Goal: Complete application form: Complete application form

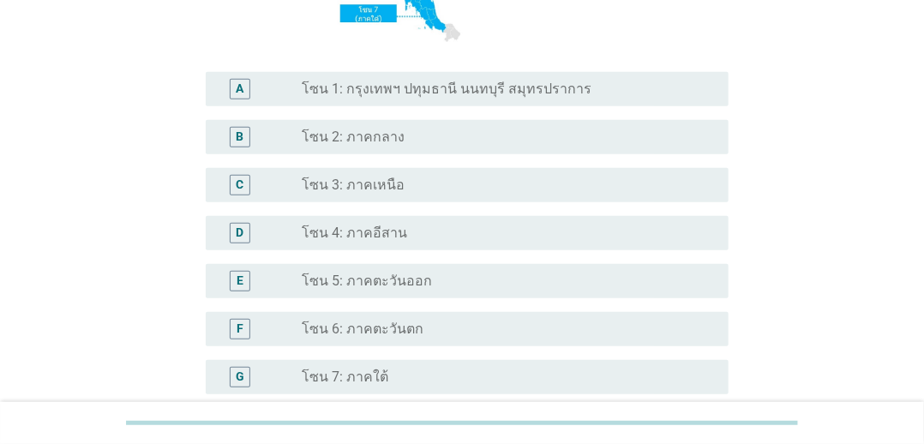
click at [442, 93] on label "โซน 1: กรุงเทพฯ ปทุมธานี นนทบุรี สมุทรปราการ" at bounding box center [447, 89] width 290 height 17
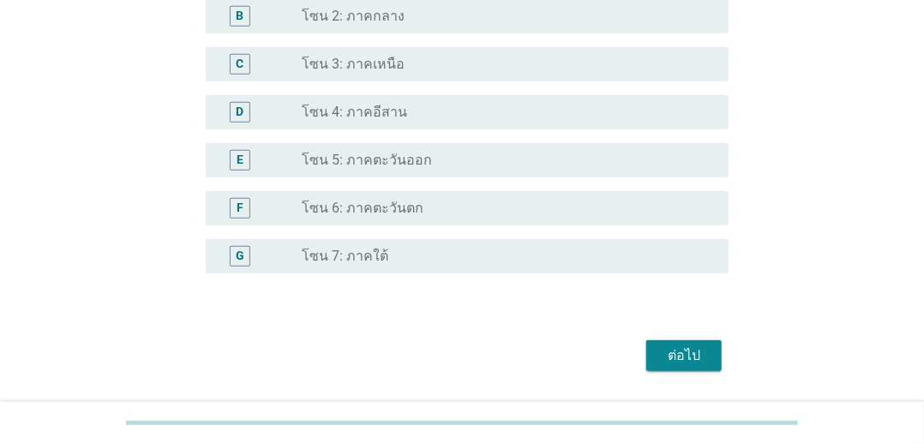
scroll to position [486, 0]
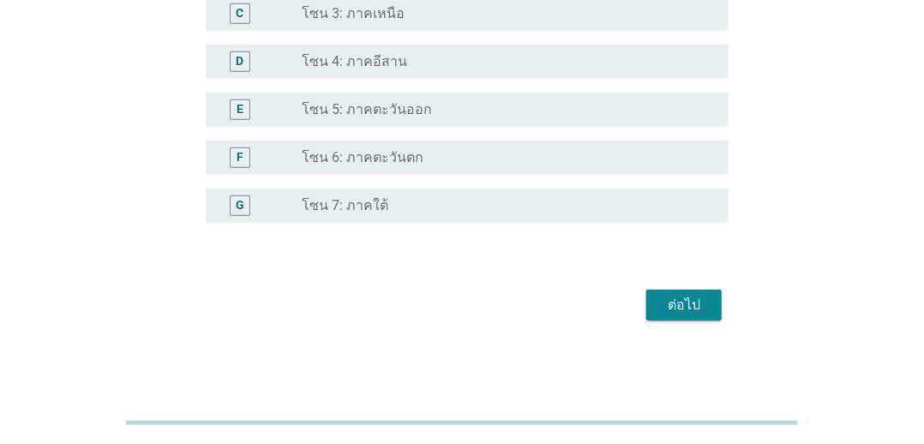
click at [645, 304] on div "ต่อไป" at bounding box center [463, 305] width 534 height 41
click at [655, 304] on button "ต่อไป" at bounding box center [684, 305] width 75 height 31
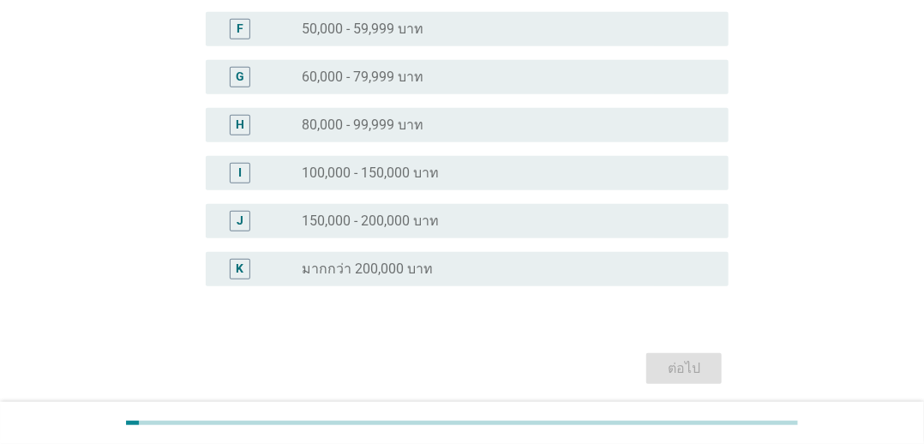
scroll to position [473, 0]
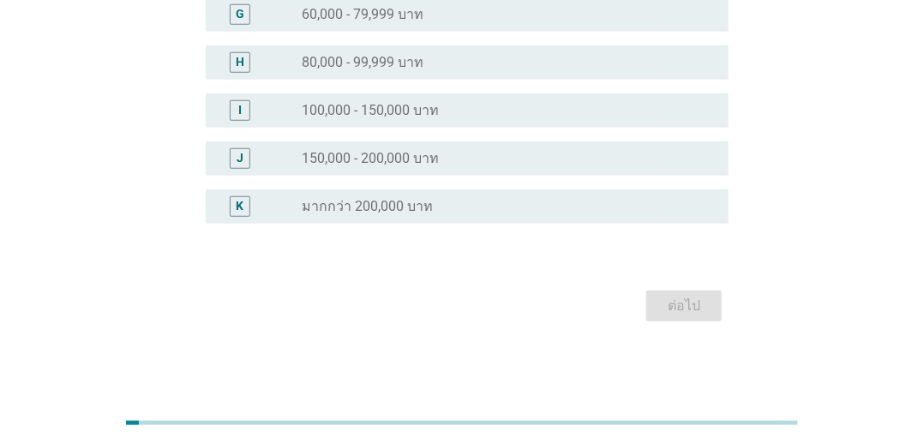
click at [426, 207] on label "มากกว่า 200,000 บาท" at bounding box center [367, 206] width 131 height 17
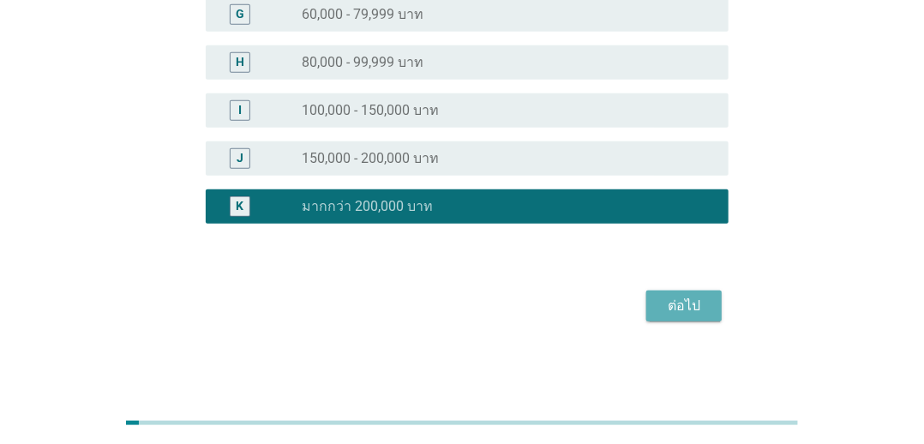
click at [656, 307] on button "ต่อไป" at bounding box center [684, 306] width 75 height 31
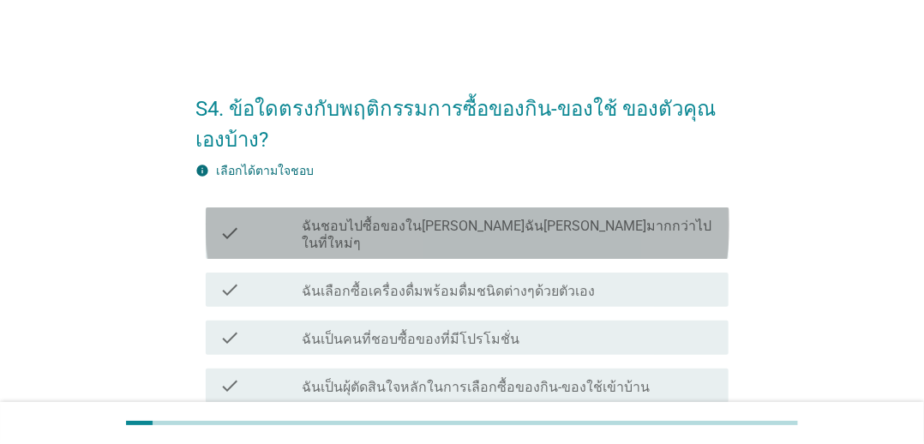
click at [487, 227] on label "ฉันชอบไปซื้อของใน[PERSON_NAME]ฉัน[PERSON_NAME]มากกว่าไปในที่ใหม่ๆ" at bounding box center [508, 235] width 413 height 34
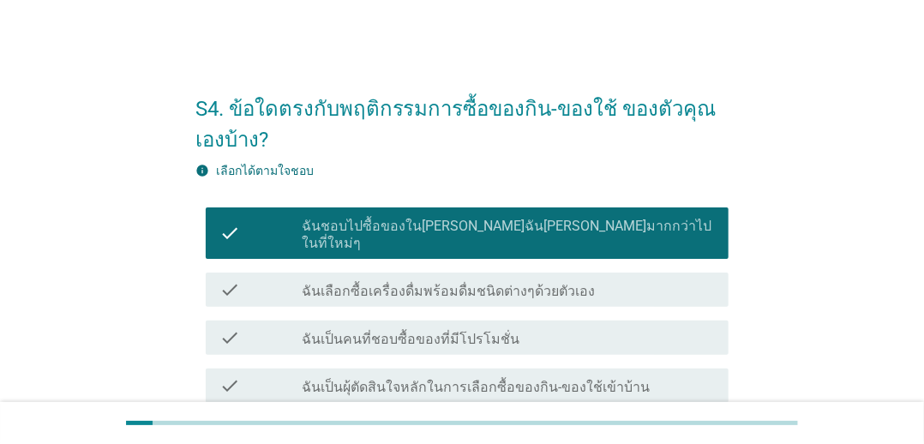
click at [473, 283] on label "ฉันเลือกซื้อเครื่องดื่มพร้อมดื่มชนิดต่างๆด้วยตัวเอง" at bounding box center [448, 291] width 293 height 17
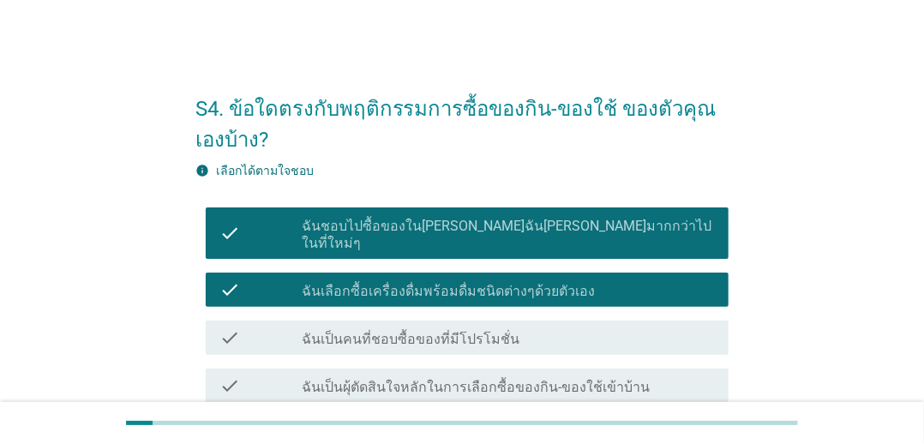
click at [480, 228] on label "ฉันชอบไปซื้อของใน[PERSON_NAME]ฉัน[PERSON_NAME]มากกว่าไปในที่ใหม่ๆ" at bounding box center [508, 235] width 413 height 34
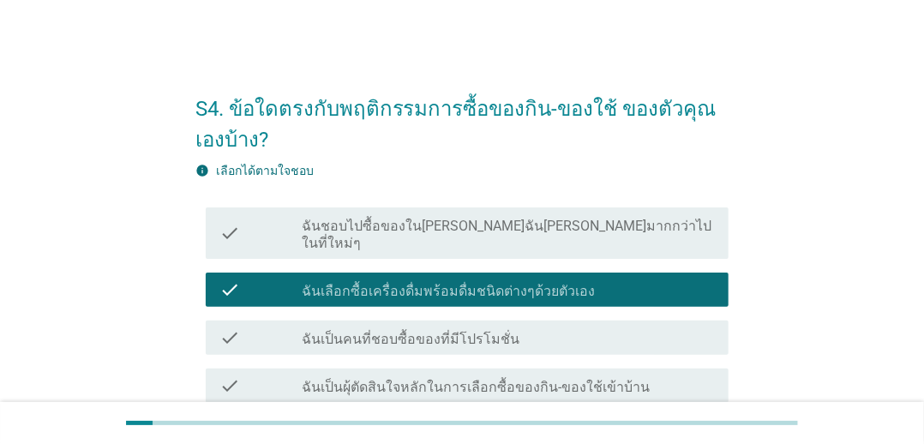
click at [476, 283] on label "ฉันเลือกซื้อเครื่องดื่มพร้อมดื่มชนิดต่างๆด้วยตัวเอง" at bounding box center [448, 291] width 293 height 17
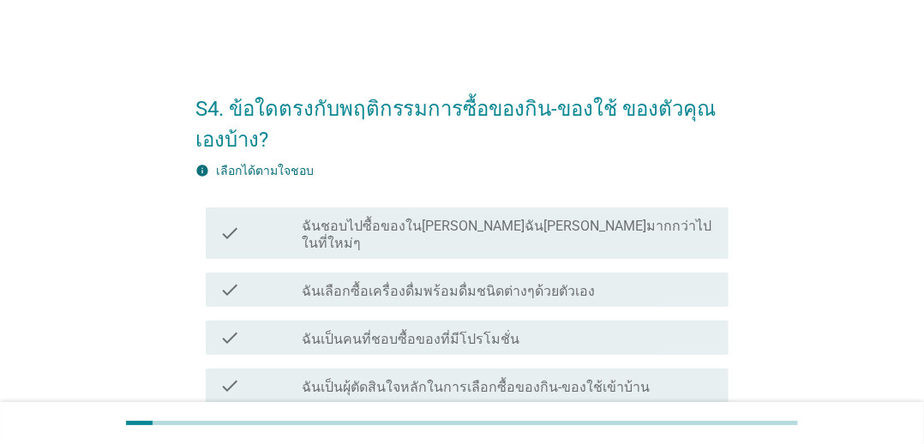
click at [468, 314] on div "check check_box_outline_blank ฉันเป็นคนที่ชอบซื้อของที่มีโปรโมชั่น" at bounding box center [463, 338] width 534 height 48
click at [486, 242] on div "check check_box_outline_blank ฉันชอบไปซื้อของใน[PERSON_NAME]ฉัน[PERSON_NAME]มาก…" at bounding box center [463, 233] width 534 height 65
click at [484, 282] on div "check check_box_outline_blank ฉันเลือกซื้อเครื่องดื่มพร้อมดื่มชนิดต่างๆด้วยตัวเ…" at bounding box center [468, 290] width 524 height 34
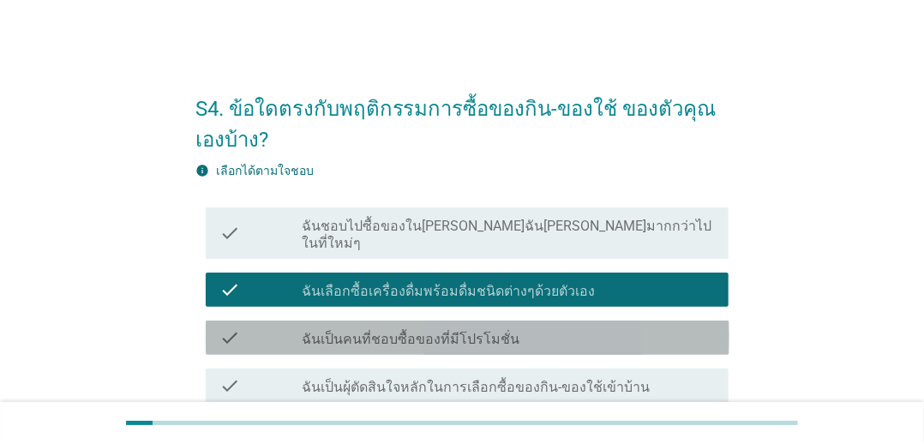
click at [481, 331] on label "ฉันเป็นคนที่ชอบซื้อของที่มีโปรโมชั่น" at bounding box center [411, 339] width 218 height 17
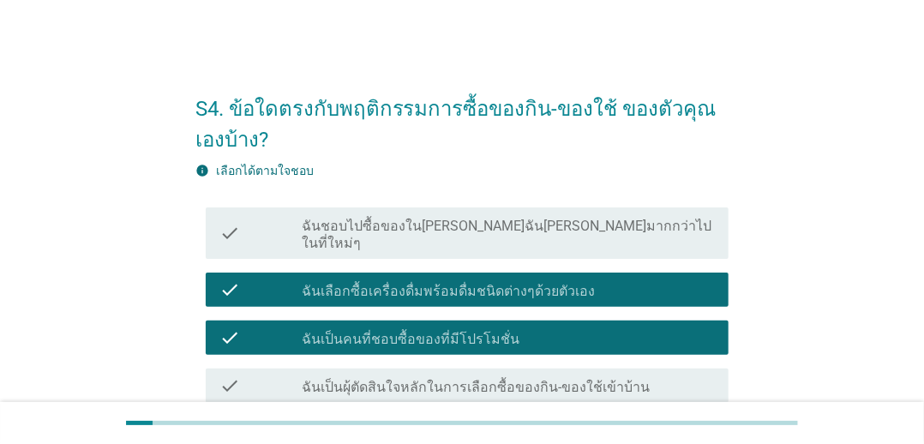
click at [496, 221] on label "ฉันชอบไปซื้อของใน[PERSON_NAME]ฉัน[PERSON_NAME]มากกว่าไปในที่ใหม่ๆ" at bounding box center [508, 235] width 413 height 34
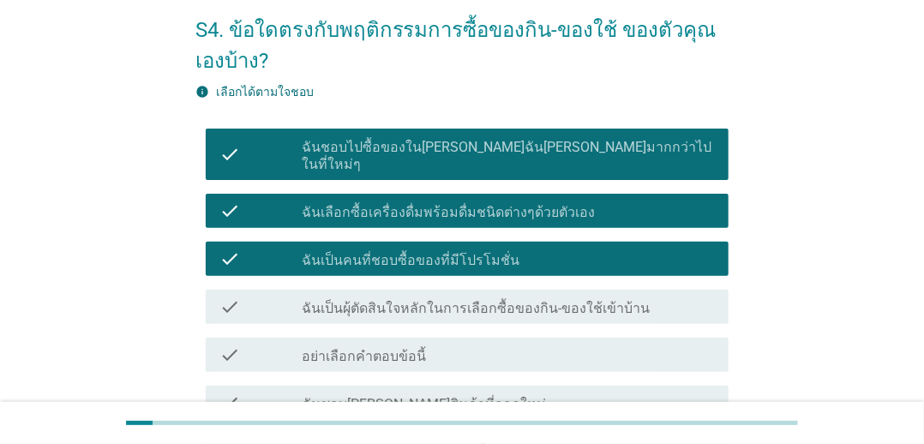
scroll to position [171, 0]
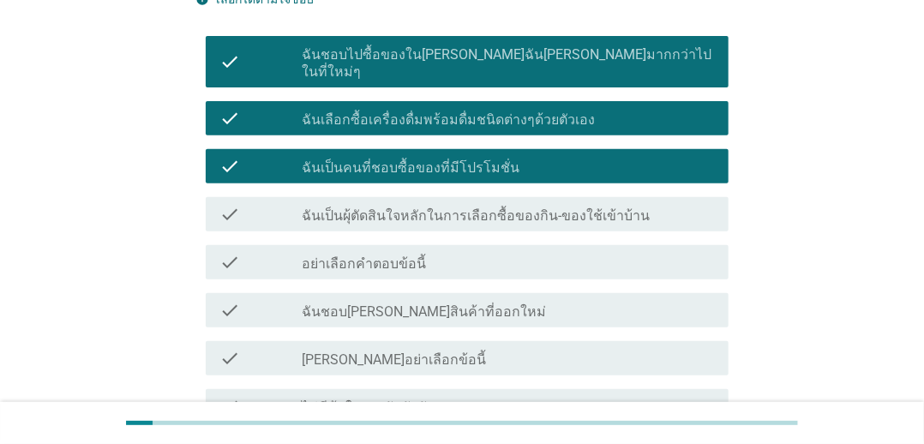
click at [497, 208] on label "ฉันเป็นผุ้ตัดสินใจหลักในการเลือกซื้อของกิน-ของใช้เข้าบ้าน" at bounding box center [476, 216] width 348 height 17
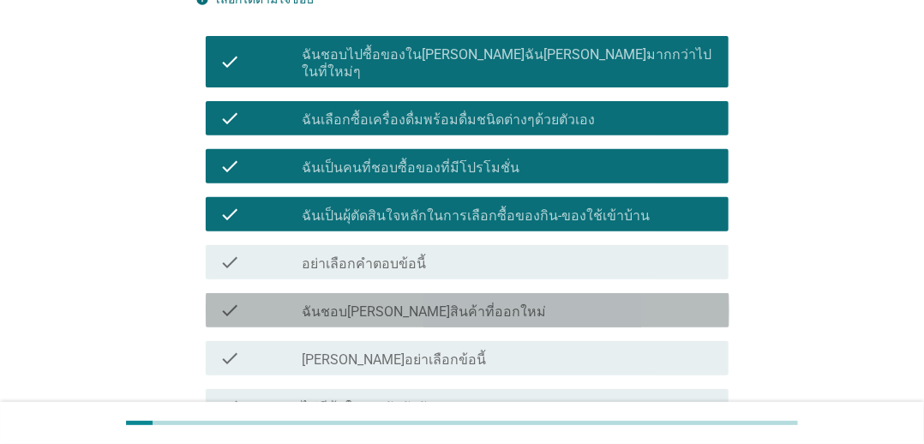
click at [474, 300] on div "check_box_outline_blank ฉันชอบ[PERSON_NAME]สินค้าที่ออกใหม่" at bounding box center [508, 310] width 413 height 21
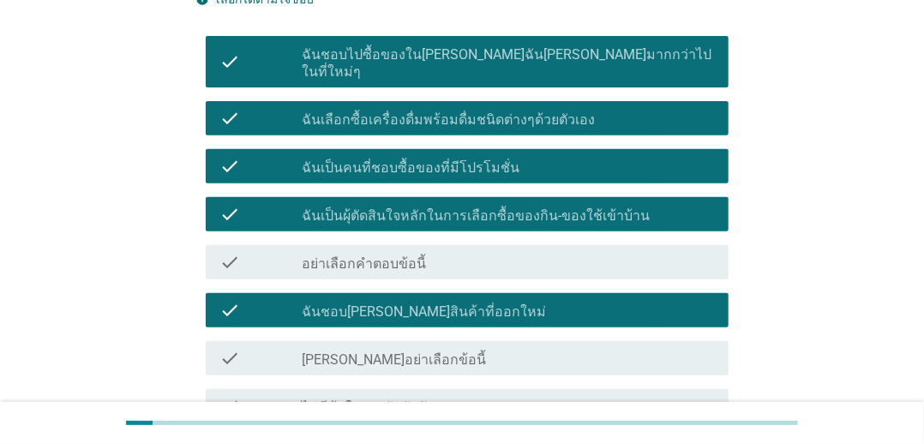
click at [468, 262] on div "check check_box_outline_blank อย่าเลือกคำตอบข้อนี้" at bounding box center [468, 262] width 524 height 34
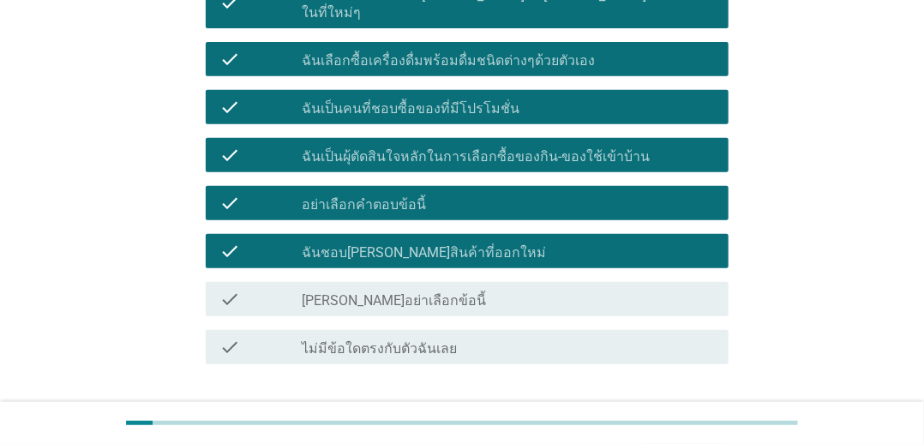
scroll to position [334, 0]
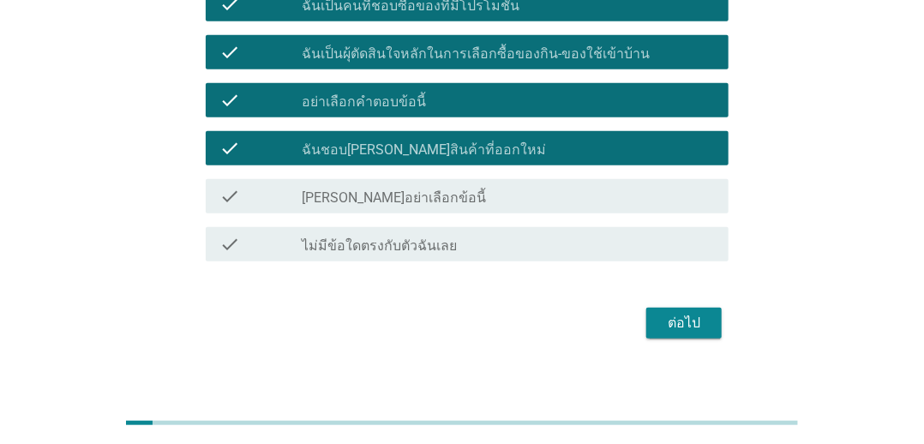
click at [466, 90] on div "check_box_outline_blank อย่าเลือกคำตอบข้อนี้" at bounding box center [508, 100] width 413 height 21
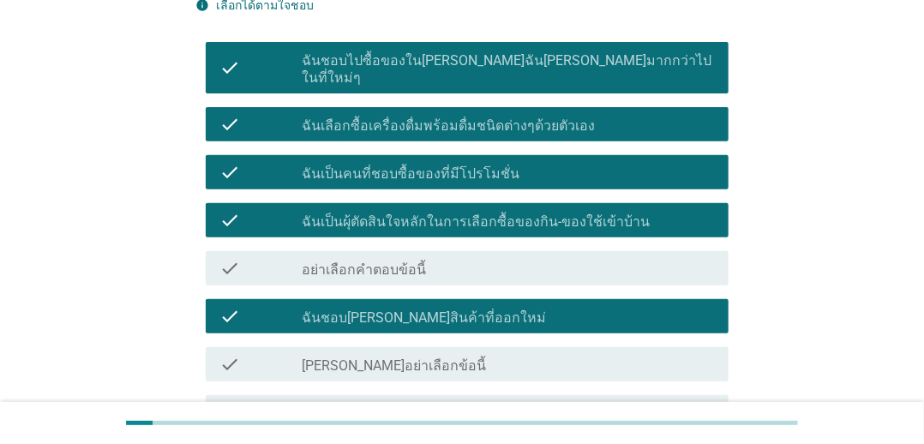
scroll to position [257, 0]
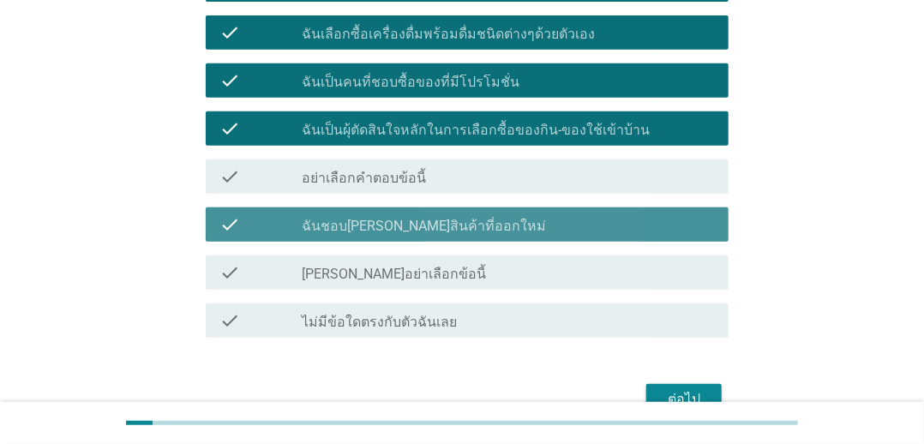
click at [460, 214] on div "check_box_outline_blank ฉันชอบ[PERSON_NAME]สินค้าที่ออกใหม่" at bounding box center [508, 224] width 413 height 21
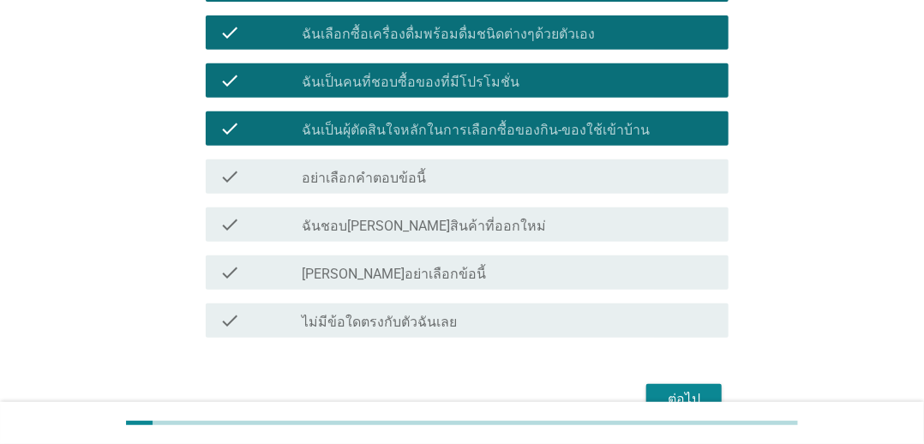
click at [486, 122] on label "ฉันเป็นผุ้ตัดสินใจหลักในการเลือกซื้อของกิน-ของใช้เข้าบ้าน" at bounding box center [476, 130] width 348 height 17
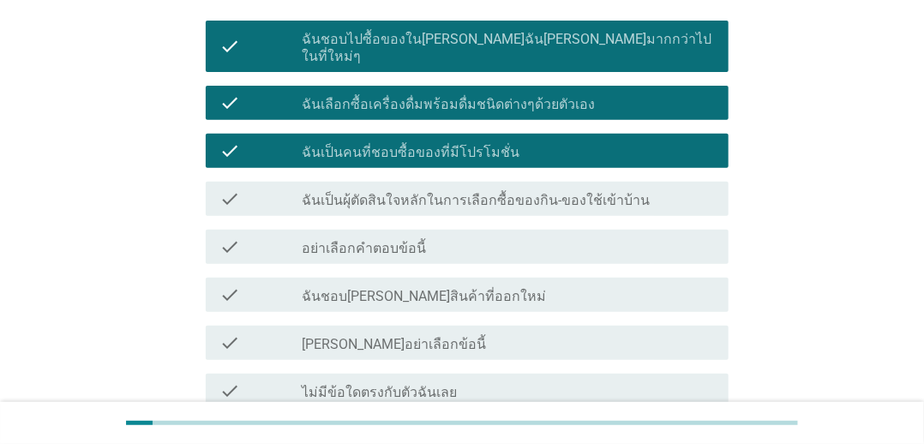
scroll to position [334, 0]
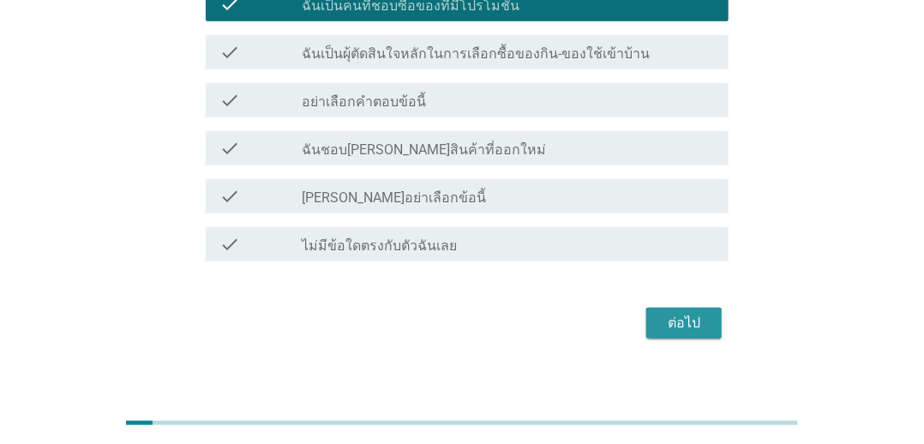
click at [654, 315] on button "ต่อไป" at bounding box center [684, 323] width 75 height 31
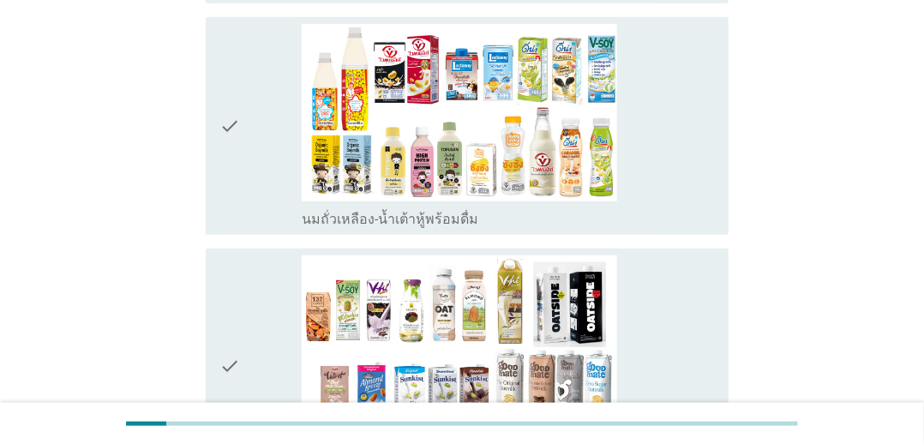
click at [642, 132] on div "check_box_outline_blank นมถั่วเหลือง-น้ำเต้าหู้พร้อมดื่ม" at bounding box center [508, 126] width 413 height 204
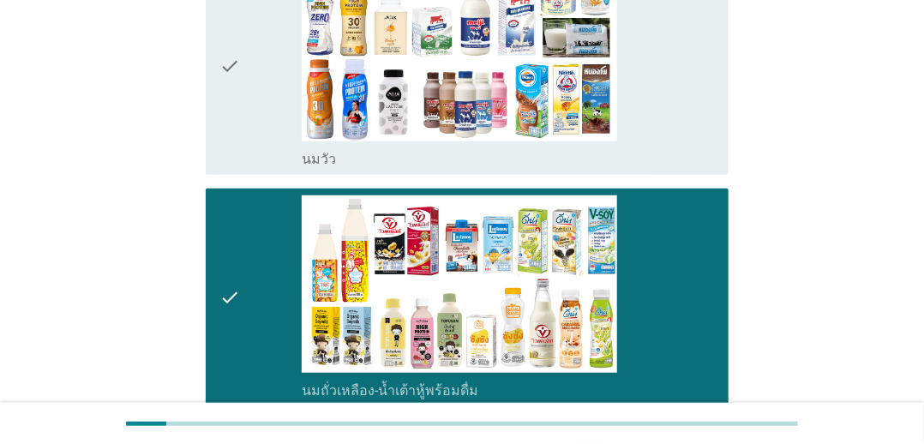
click at [671, 115] on div "check_box_outline_blank [PERSON_NAME]" at bounding box center [508, 66] width 413 height 204
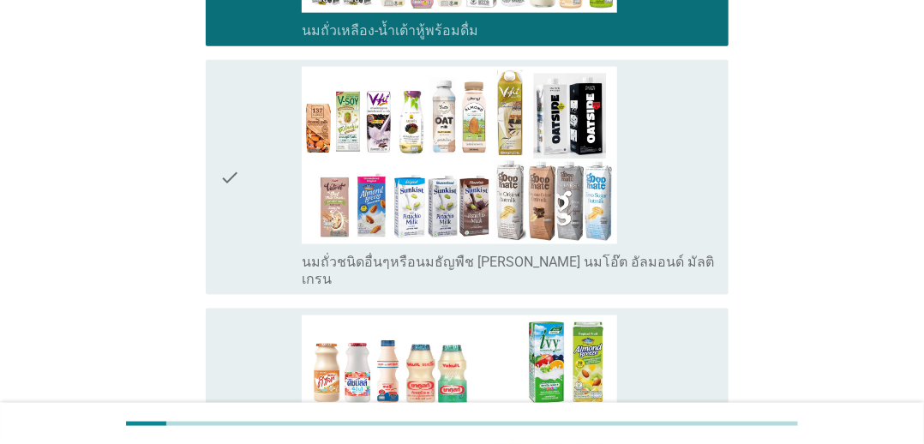
scroll to position [857, 0]
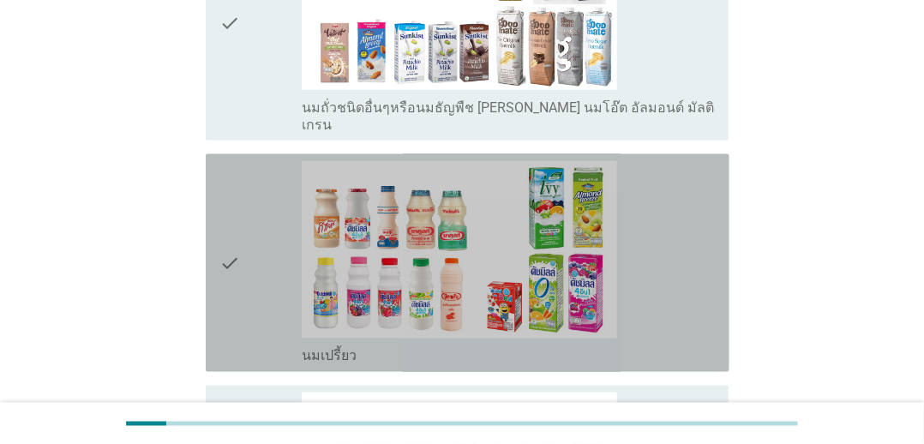
click at [669, 169] on div "check_box_outline_blank นมเปรี้ยว" at bounding box center [508, 263] width 413 height 204
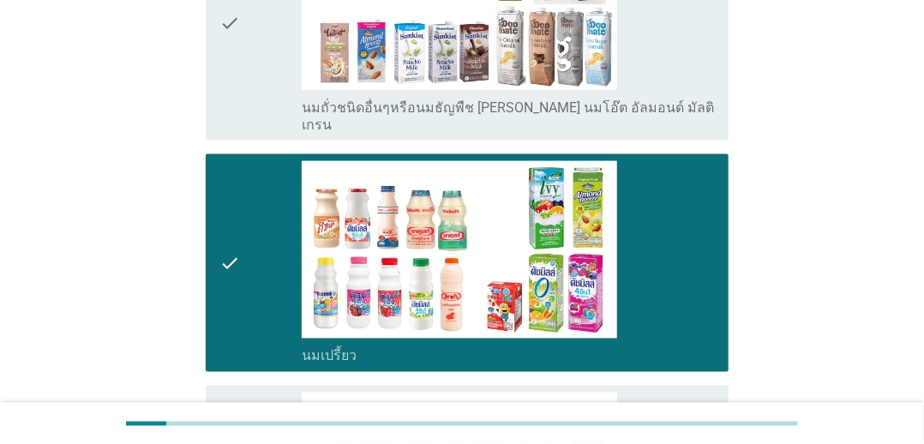
click at [679, 75] on div "check_box_outline_blank นมถั่วชนิดอื่นๆหรือนมธัญพืช [PERSON_NAME] นมโอ๊ต อัลมอน…" at bounding box center [508, 23] width 413 height 221
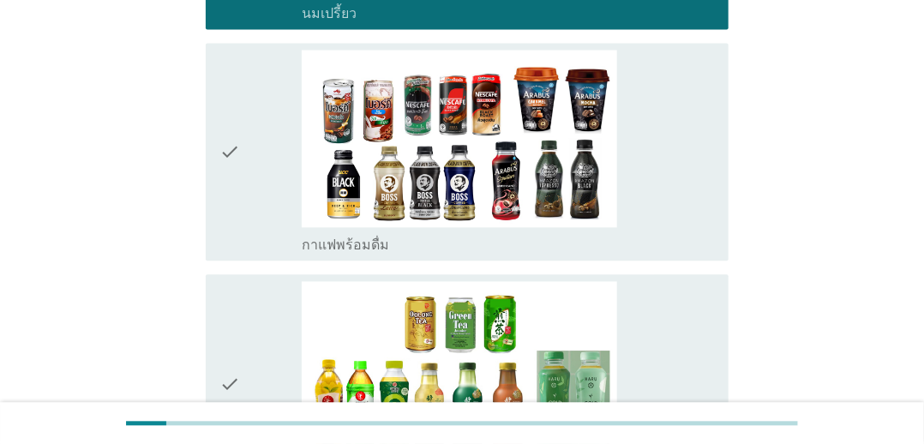
scroll to position [1372, 0]
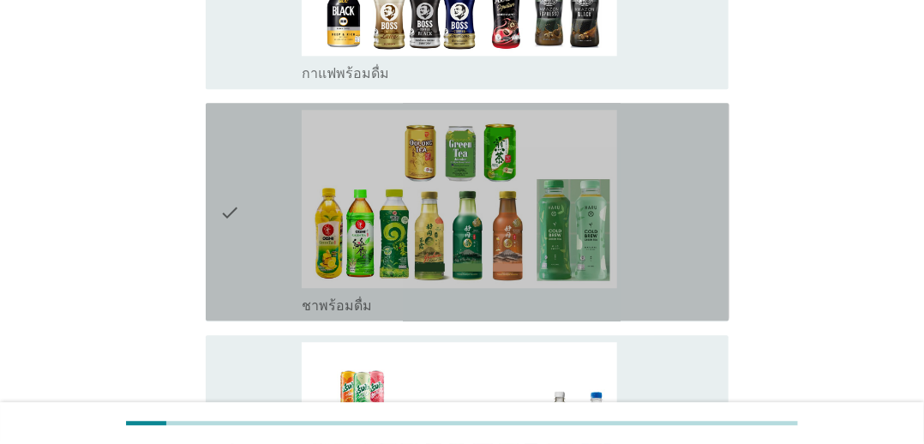
click at [686, 137] on div "check_box_outline_blank ชาพร้อมดื่ม" at bounding box center [508, 212] width 413 height 204
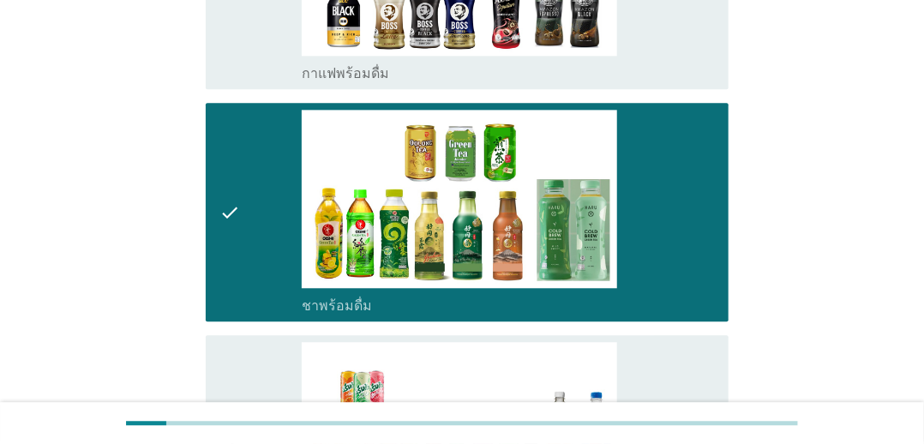
click at [682, 62] on div "check_box_outline_blank กาแฟพร้อมดื่ม" at bounding box center [508, 72] width 413 height 21
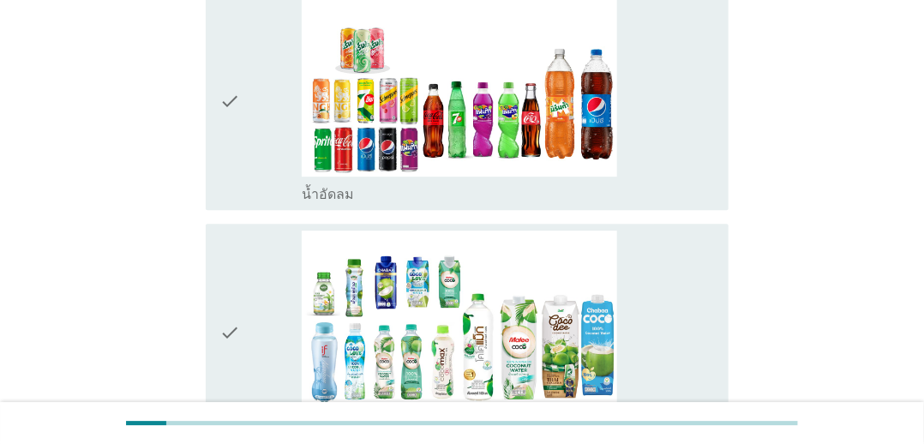
click at [696, 141] on div "check_box_outline_blank น้ำอัดลม" at bounding box center [508, 101] width 413 height 204
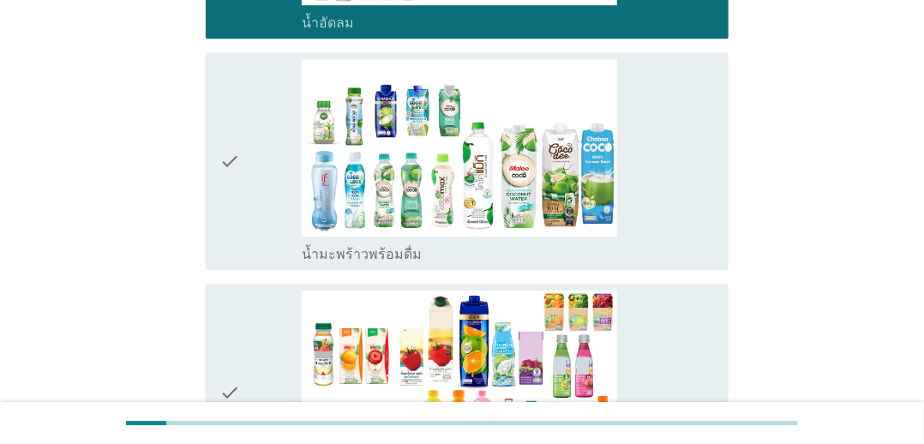
click at [694, 140] on div "check_box_outline_blank น้ำมะพร้าวพร้อมดื่ม" at bounding box center [508, 161] width 413 height 204
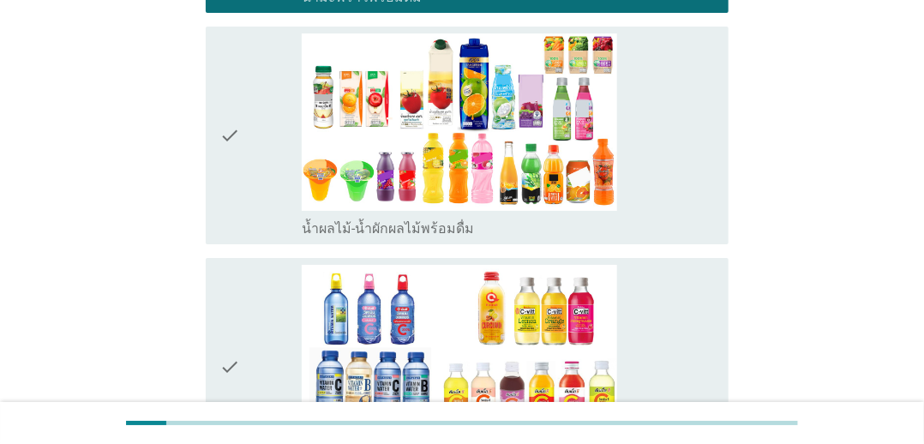
click at [685, 163] on div "check_box_outline_blank น้ำผลไม้-น้ำผักผลไม้พร้อมดื่ม" at bounding box center [508, 135] width 413 height 204
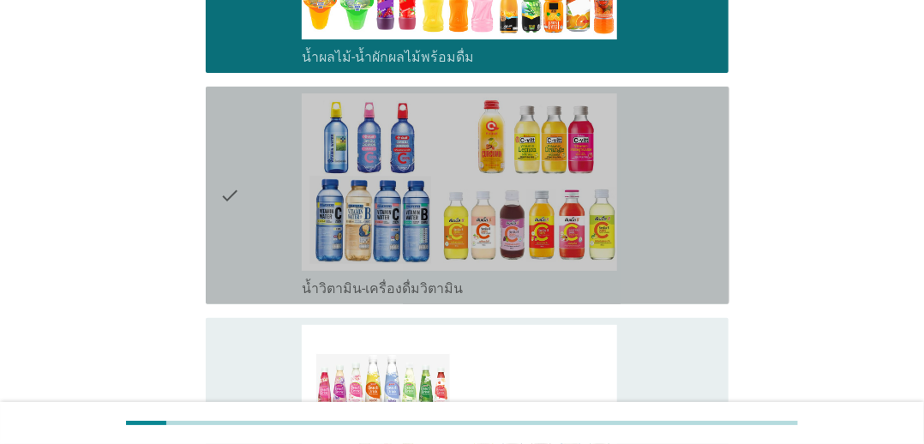
click at [685, 163] on div "check_box_outline_blank น้ำวิตามิน-เครื่องดื่มวิตามิน" at bounding box center [508, 195] width 413 height 204
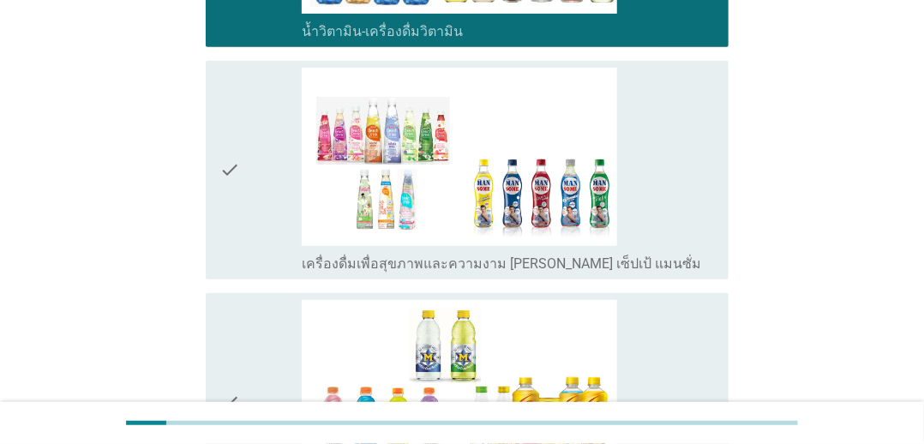
click at [685, 158] on div "check_box_outline_blank เครื่องดื่มเพื่อสุขภาพและความงาม [PERSON_NAME] เซ็ปเป้ …" at bounding box center [508, 170] width 413 height 204
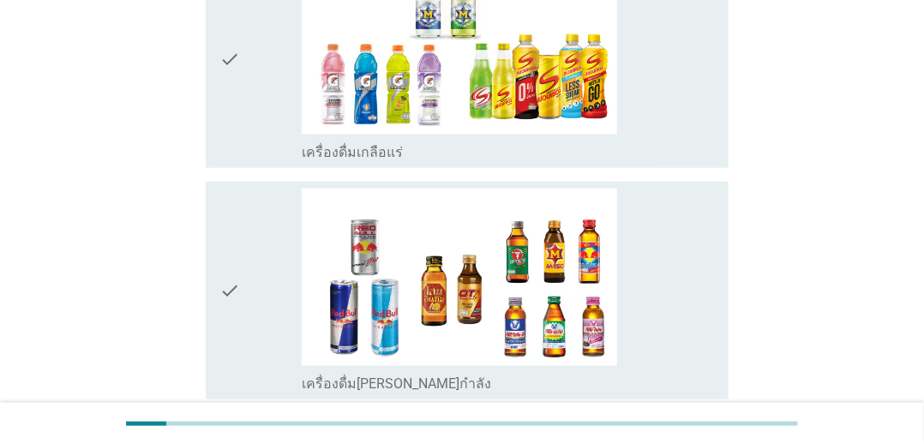
click at [679, 189] on div "check_box_outline_blank เครื่องดื่ม[PERSON_NAME]กำลัง" at bounding box center [508, 291] width 413 height 204
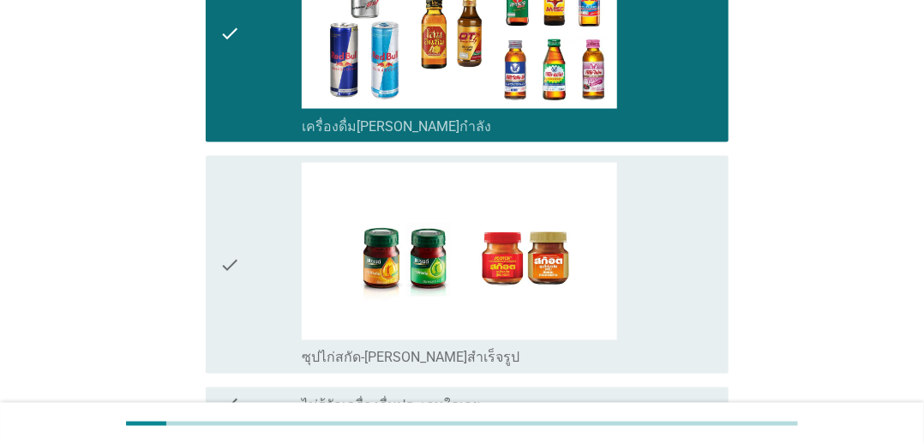
click at [670, 191] on div "check_box_outline_blank ซุปไก่สกัด-[PERSON_NAME]สำเร็จรูป" at bounding box center [508, 265] width 413 height 204
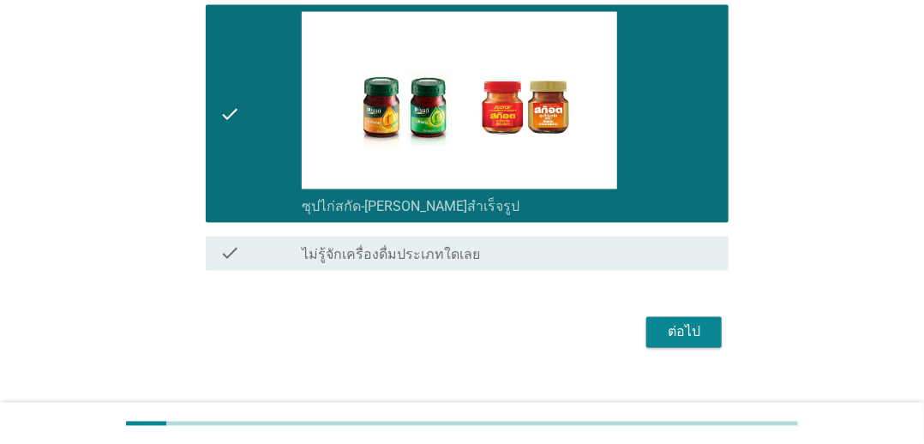
scroll to position [3324, 0]
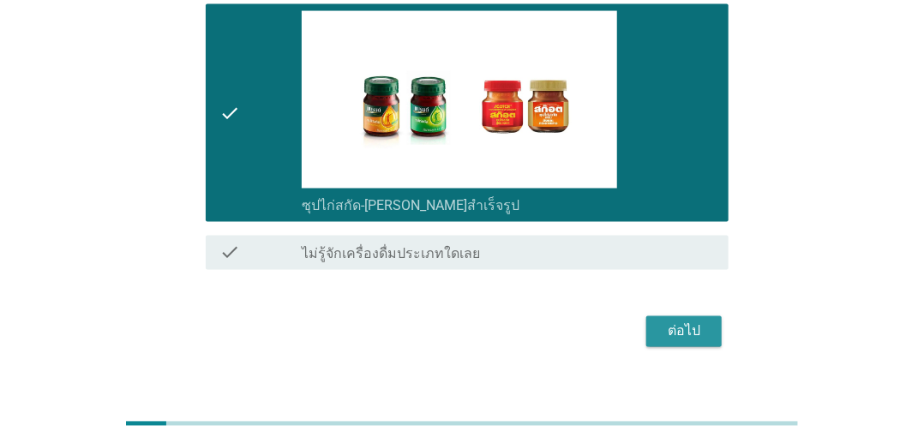
click at [655, 316] on button "ต่อไป" at bounding box center [684, 331] width 75 height 31
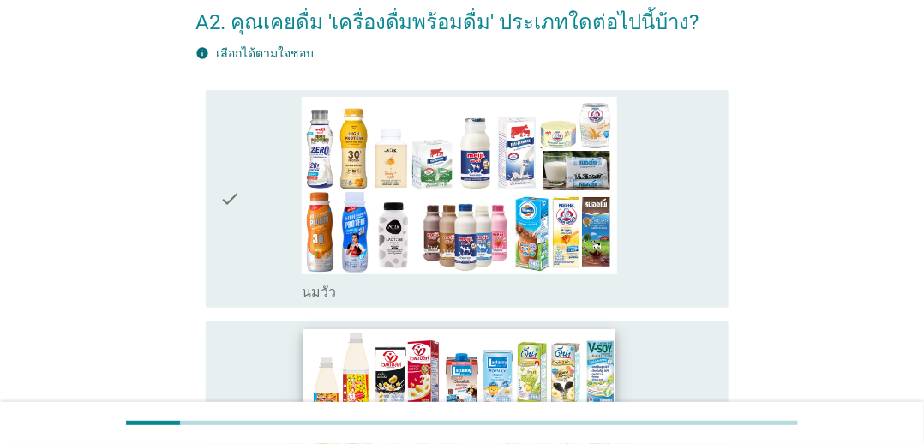
scroll to position [257, 0]
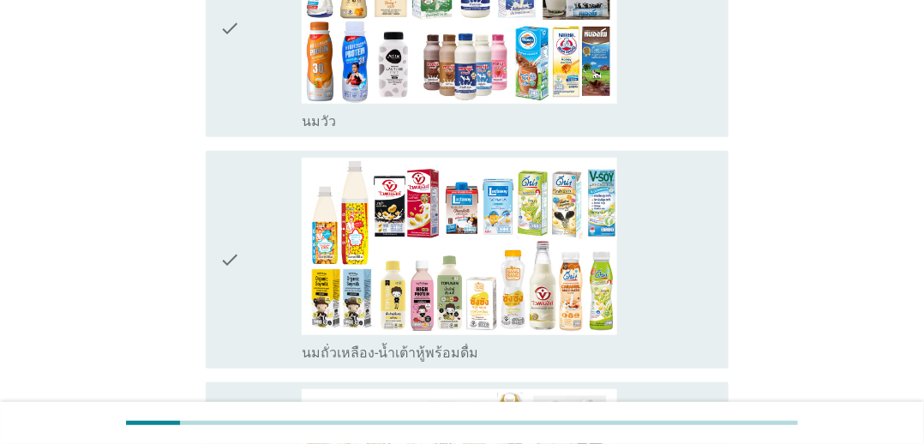
click at [696, 141] on div "check check_box_outline_blank [PERSON_NAME]" at bounding box center [463, 29] width 534 height 232
click at [683, 238] on div "check_box_outline_blank นมถั่วเหลือง-น้ำเต้าหู้พร้อมดื่ม" at bounding box center [508, 260] width 413 height 204
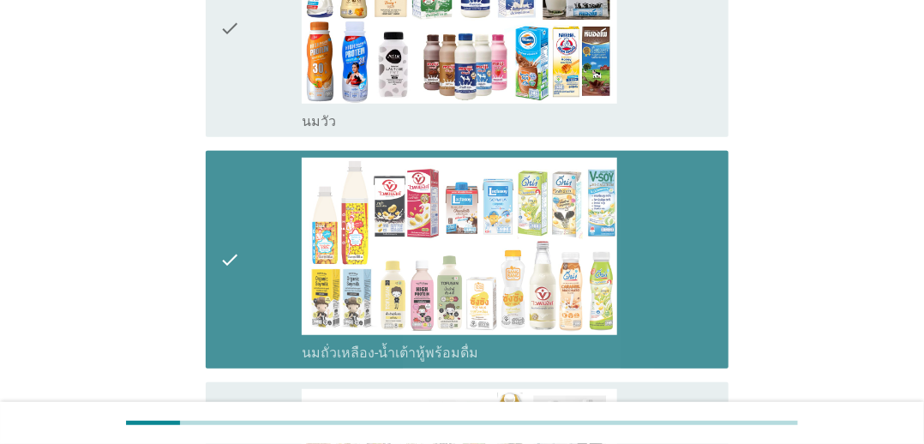
click at [690, 75] on div "check_box_outline_blank [PERSON_NAME]" at bounding box center [508, 28] width 413 height 204
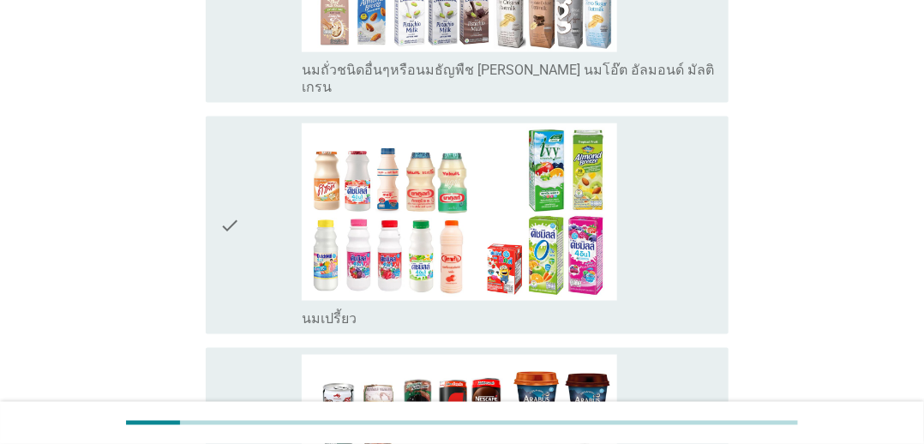
click at [672, 209] on div "check_box_outline_blank นมเปรี้ยว" at bounding box center [508, 225] width 413 height 204
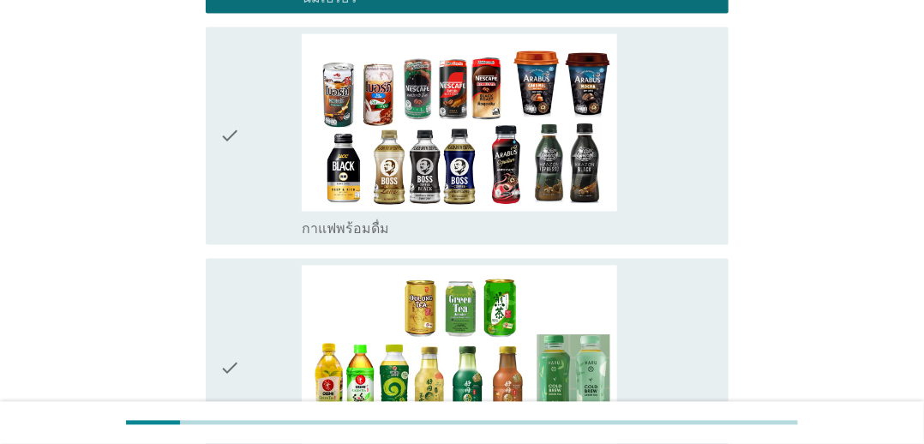
scroll to position [1372, 0]
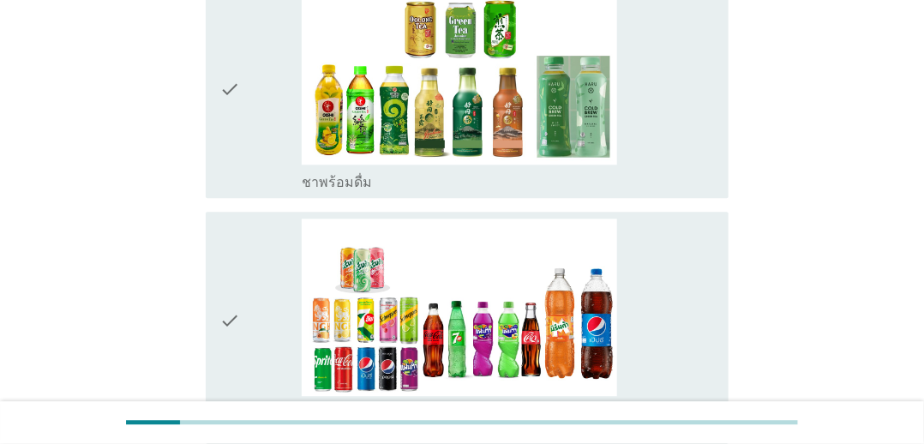
click at [671, 219] on div "check_box_outline_blank น้ำอัดลม" at bounding box center [508, 321] width 413 height 204
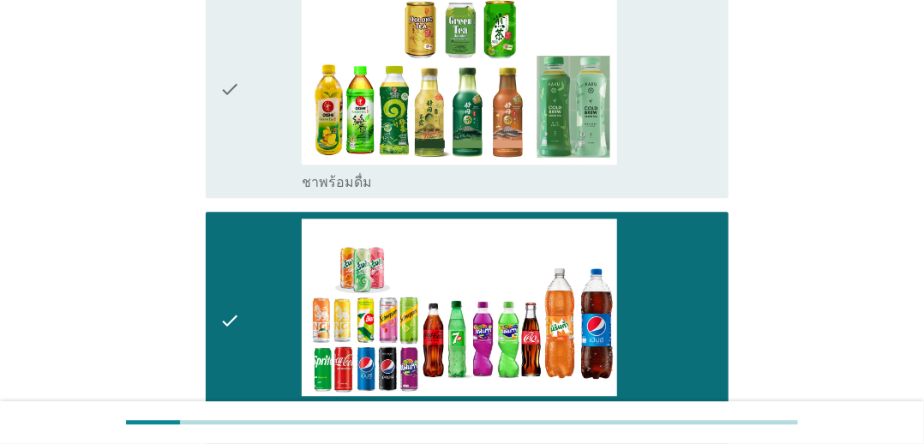
click at [684, 84] on div "check_box_outline_blank ชาพร้อมดื่ม" at bounding box center [508, 88] width 413 height 204
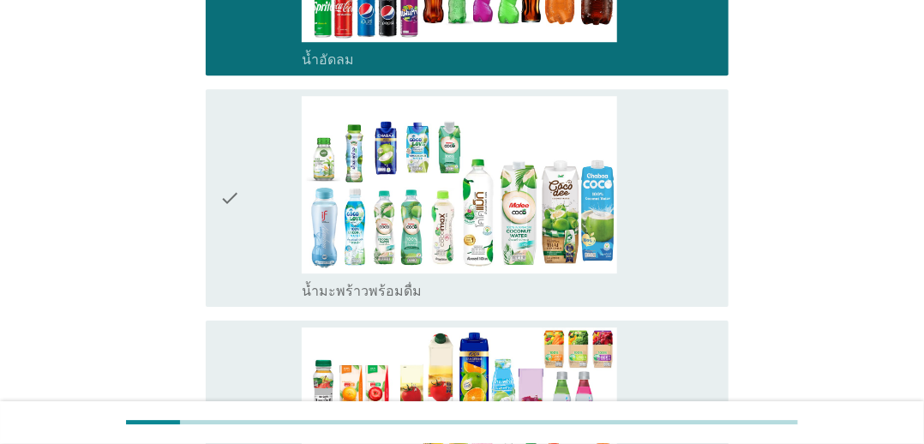
scroll to position [1801, 0]
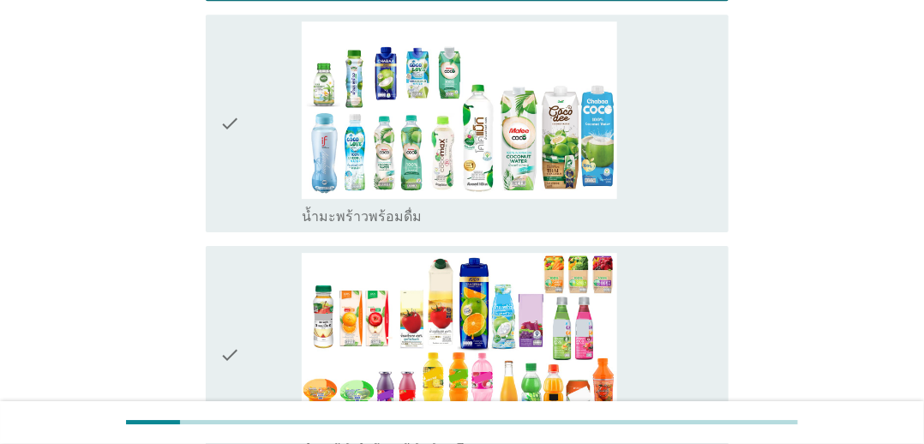
click at [679, 171] on div "check_box_outline_blank น้ำมะพร้าวพร้อมดื่ม" at bounding box center [508, 123] width 413 height 204
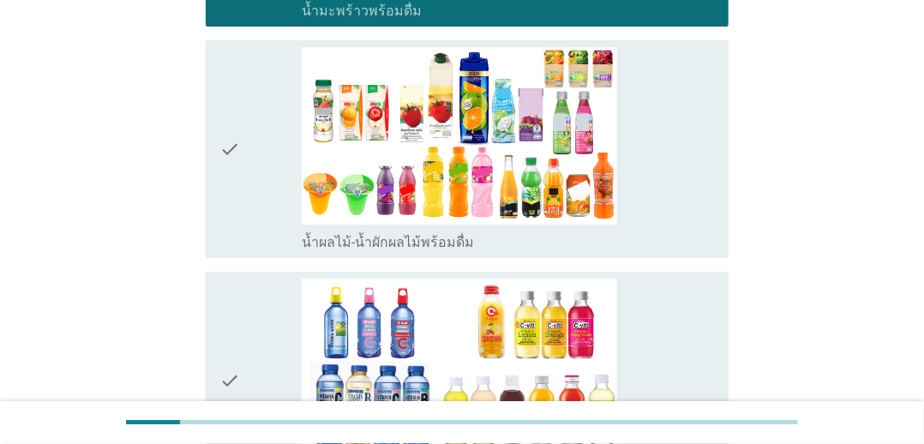
scroll to position [2144, 0]
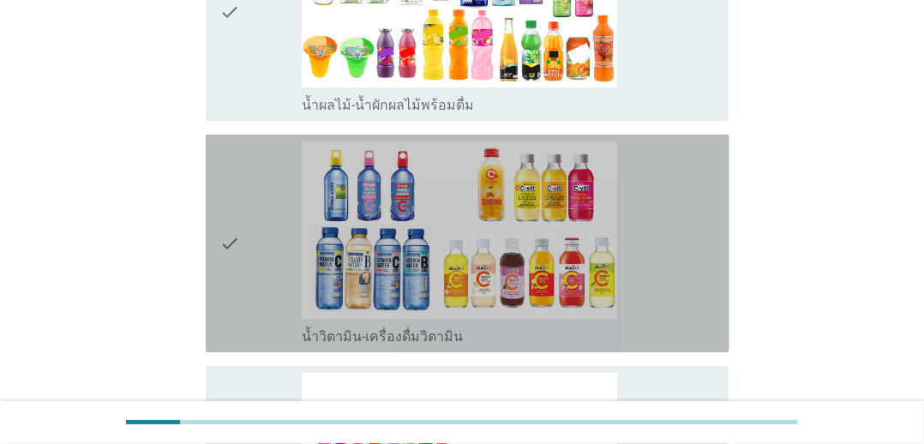
click at [688, 141] on div "check_box_outline_blank น้ำวิตามิน-เครื่องดื่มวิตามิน" at bounding box center [508, 243] width 413 height 204
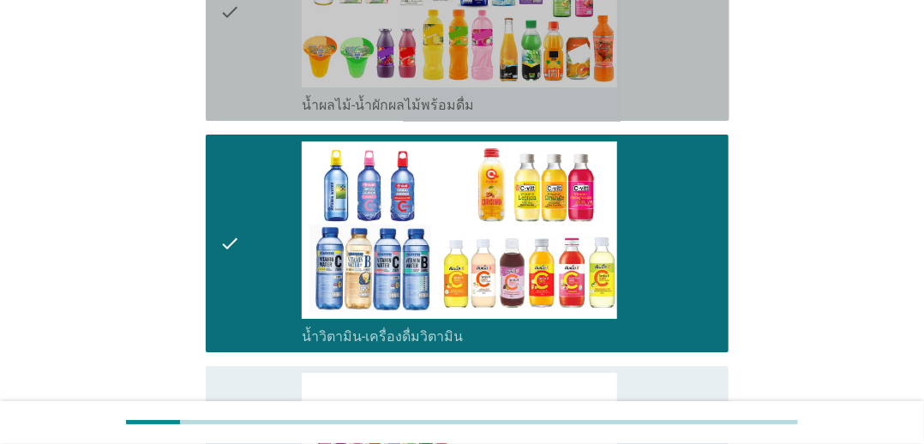
click at [689, 29] on div "check_box_outline_blank น้ำผลไม้-น้ำผักผลไม้พร้อมดื่ม" at bounding box center [508, 12] width 413 height 204
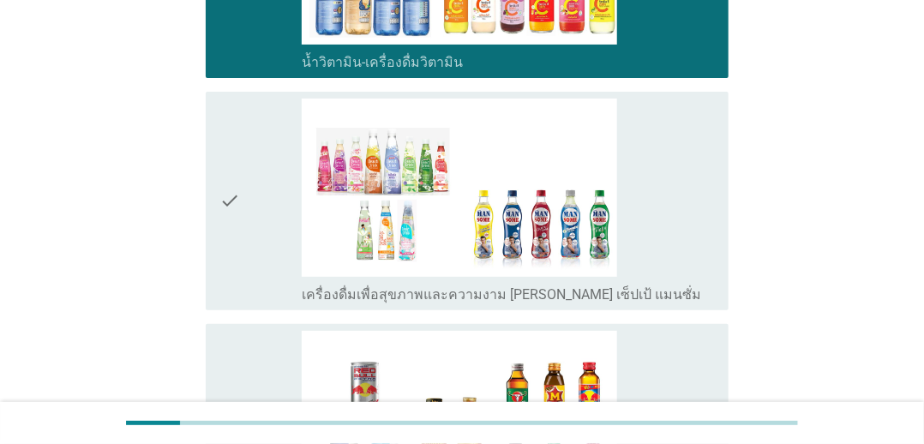
scroll to position [2658, 0]
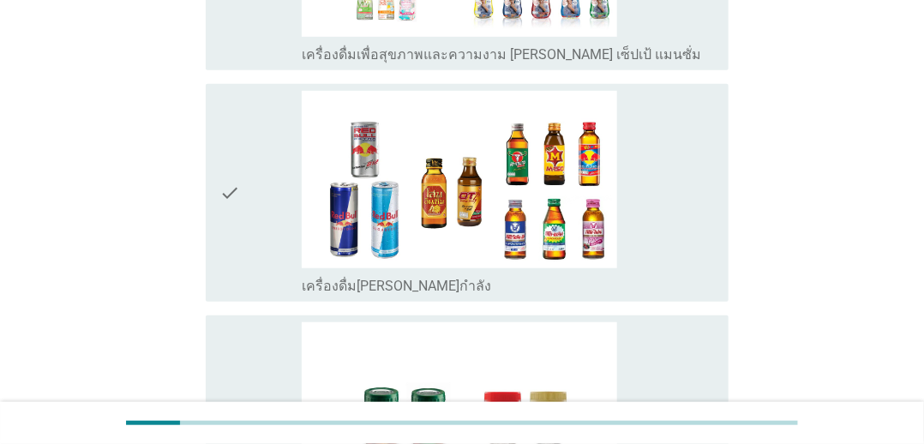
click at [686, 171] on div "check_box_outline_blank เครื่องดื่ม[PERSON_NAME]กำลัง" at bounding box center [508, 193] width 413 height 204
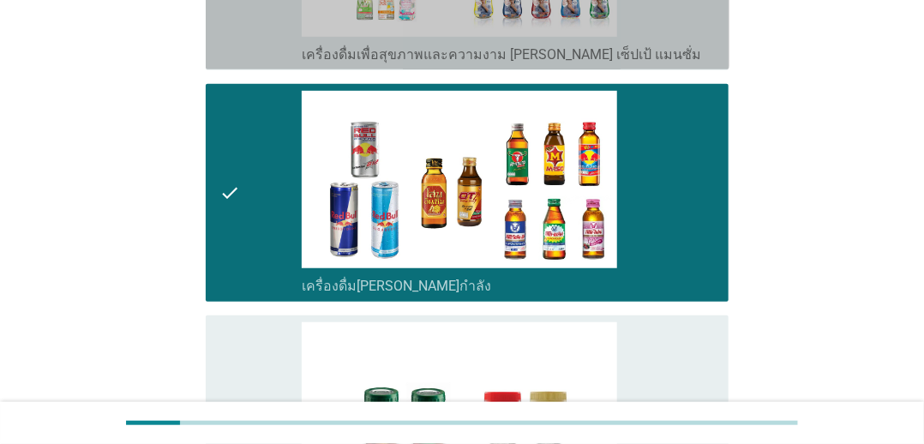
click at [697, 43] on div "check_box_outline_blank เครื่องดื่มเพื่อสุขภาพและความงาม [PERSON_NAME] เซ็ปเป้ …" at bounding box center [508, 53] width 413 height 21
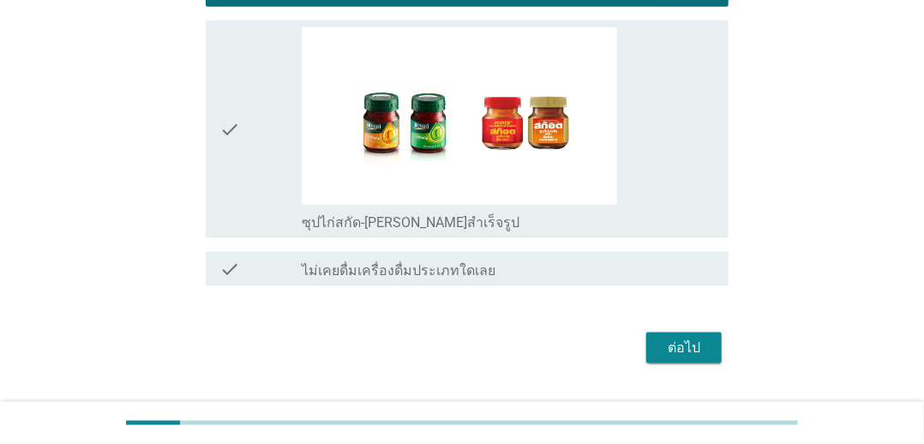
scroll to position [2970, 0]
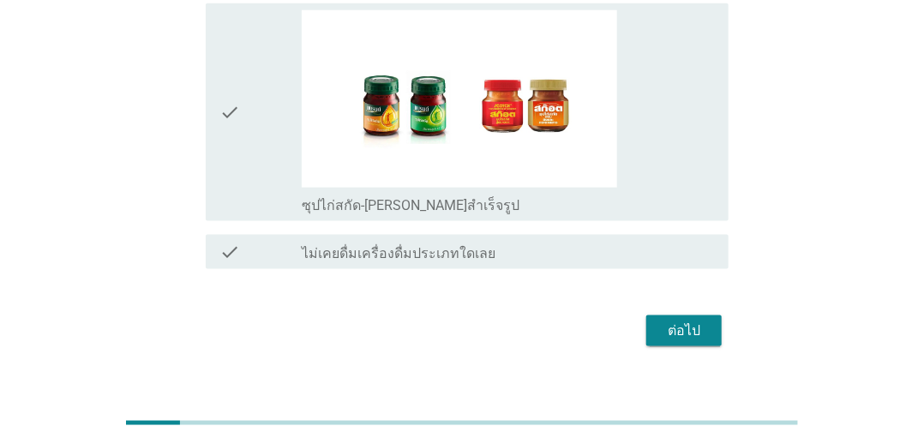
click at [712, 117] on div "check_box_outline_blank ซุปไก่สกัด-[PERSON_NAME]สำเร็จรูป" at bounding box center [508, 112] width 413 height 204
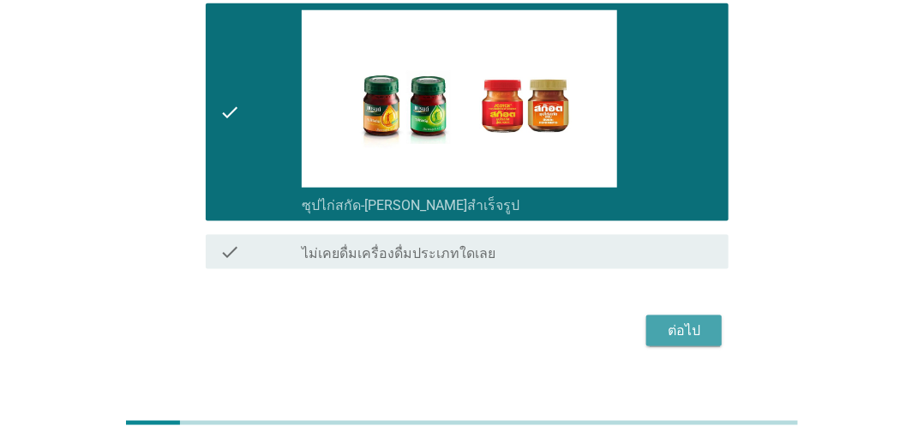
click at [653, 316] on button "ต่อไป" at bounding box center [684, 331] width 75 height 31
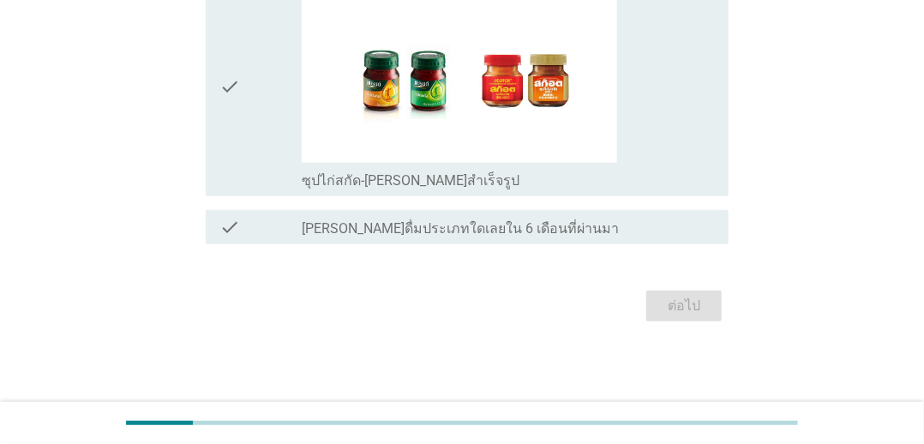
scroll to position [0, 0]
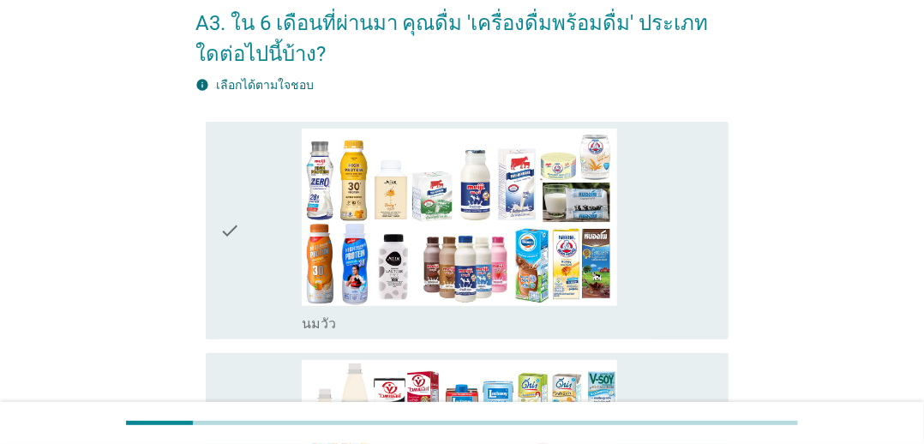
click at [675, 293] on div "check_box_outline_blank [PERSON_NAME]" at bounding box center [508, 231] width 413 height 204
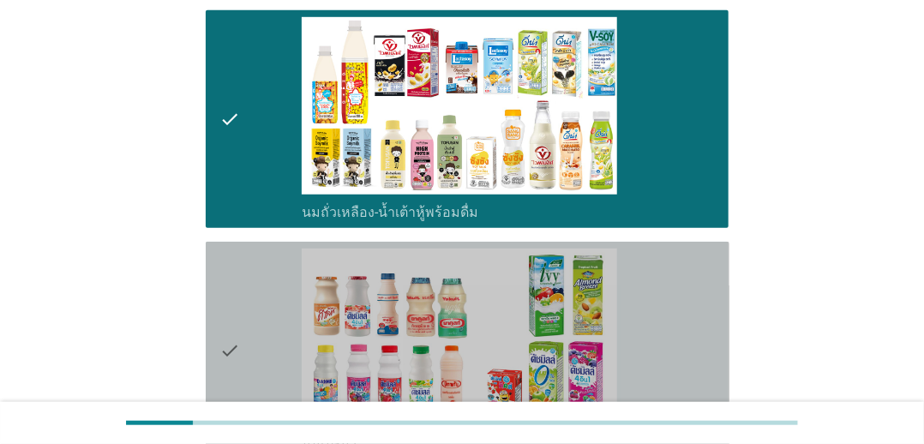
click at [682, 341] on div "check_box นมเปรี้ยว" at bounding box center [508, 351] width 413 height 204
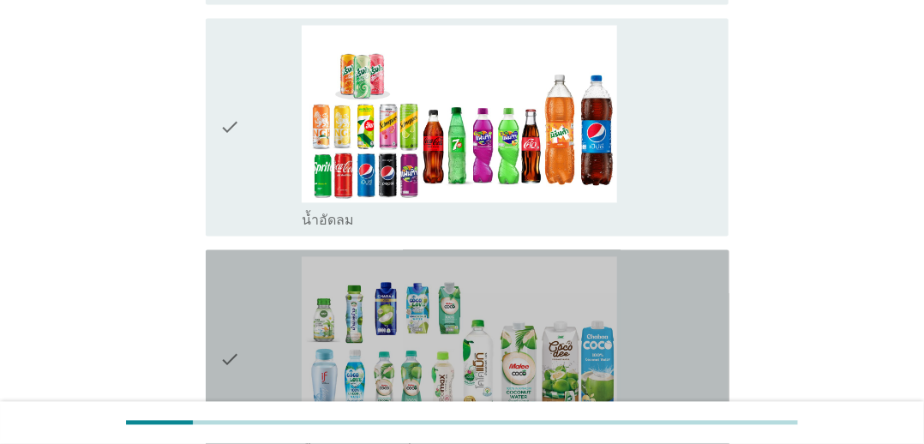
click at [679, 297] on div "check_box น้ำมะพร้าวพร้อมดื่ม" at bounding box center [508, 359] width 413 height 204
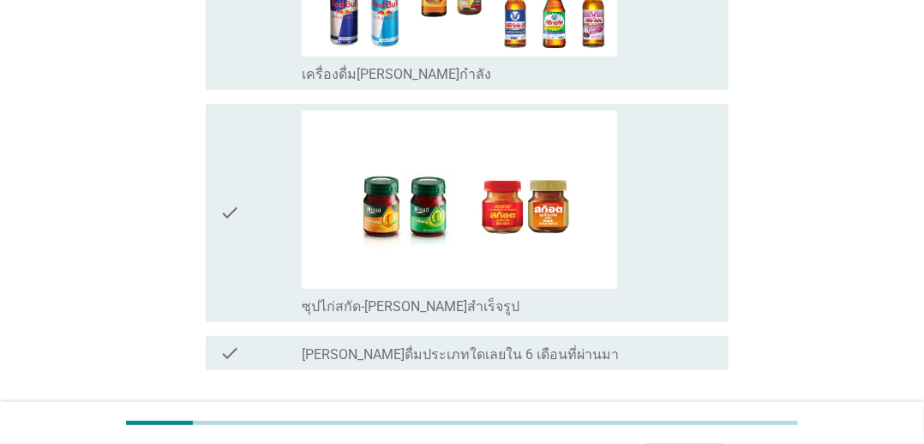
scroll to position [2539, 0]
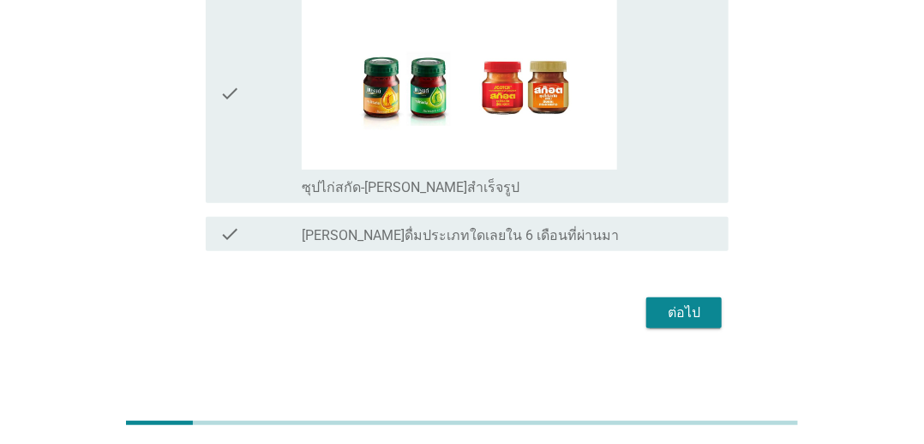
click at [698, 177] on div "check_box ซุปไก่สกัด-[PERSON_NAME]สำเร็จรูป" at bounding box center [508, 186] width 413 height 21
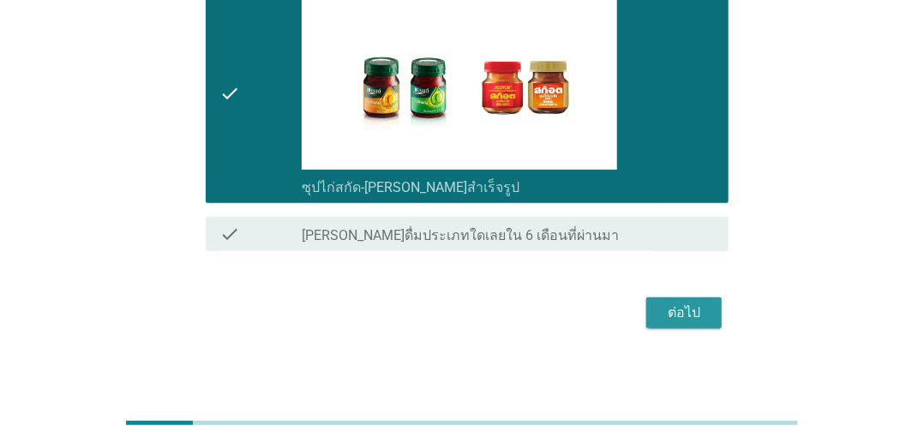
click at [686, 303] on div "ต่อไป" at bounding box center [684, 313] width 48 height 21
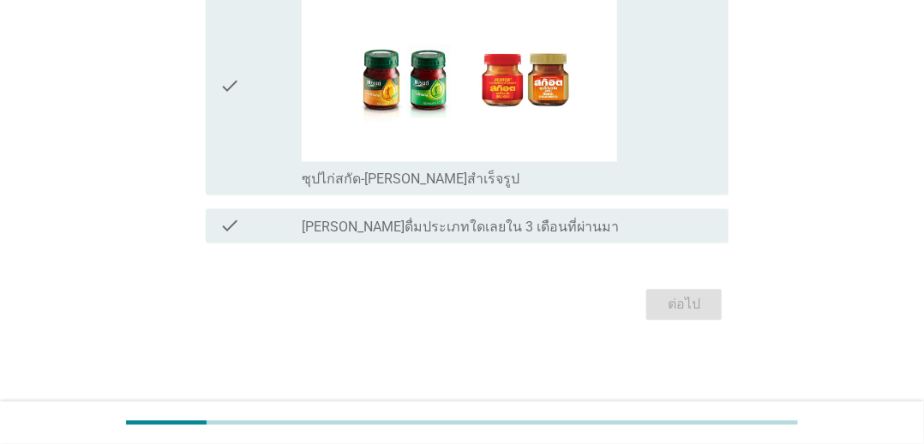
scroll to position [0, 0]
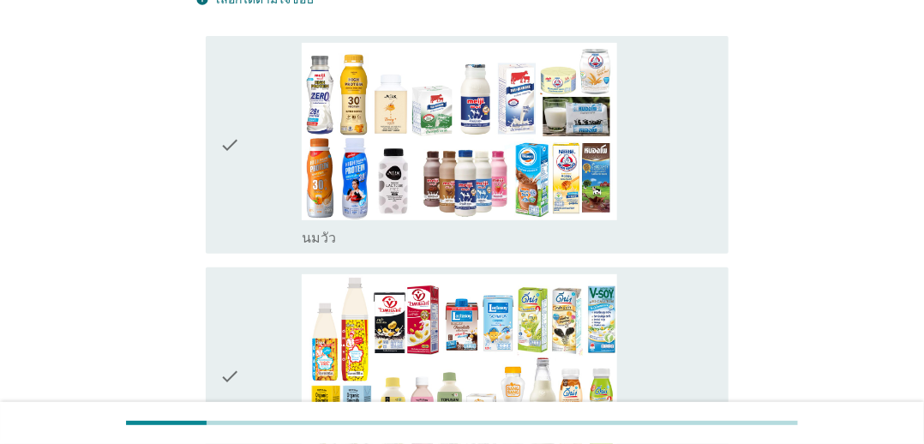
click at [652, 146] on div "check_box_outline_blank [PERSON_NAME]" at bounding box center [508, 145] width 413 height 204
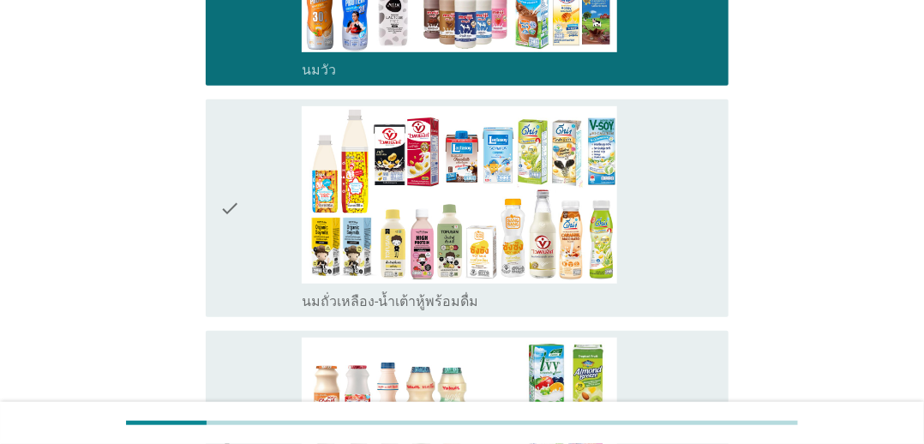
scroll to position [343, 0]
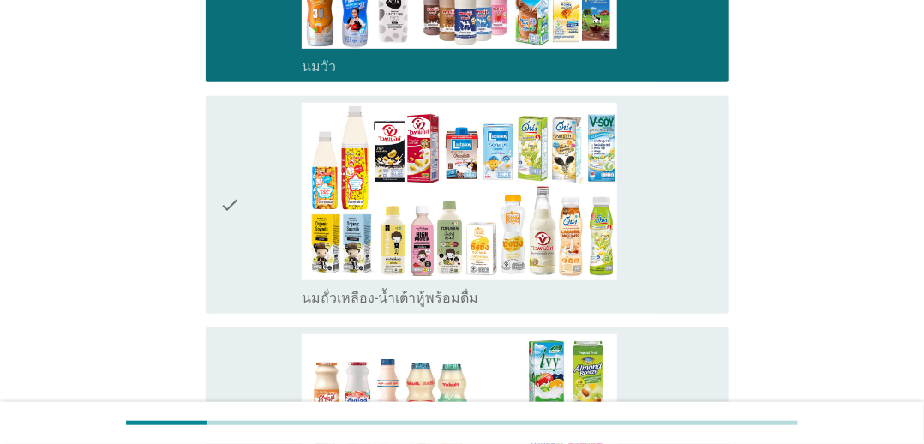
click at [676, 166] on div "check_box_outline_blank นมถั่วเหลือง-น้ำเต้าหู้พร้อมดื่ม" at bounding box center [508, 205] width 413 height 204
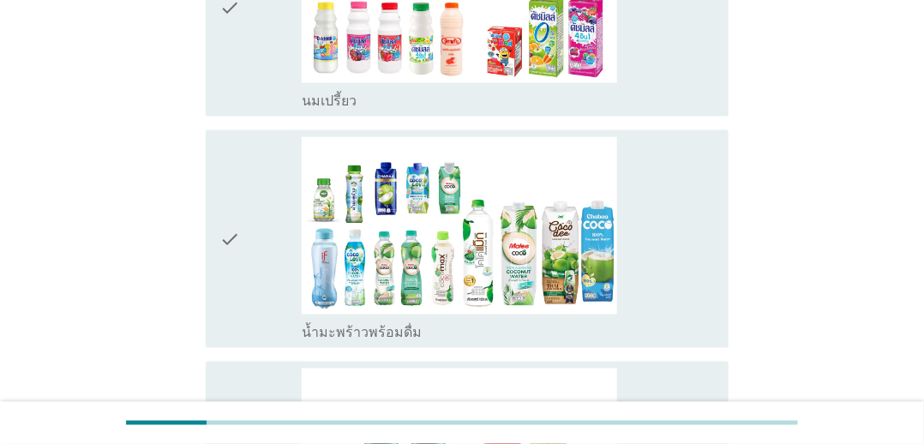
click at [648, 154] on div "check_box น้ำมะพร้าวพร้อมดื่ม" at bounding box center [508, 239] width 413 height 204
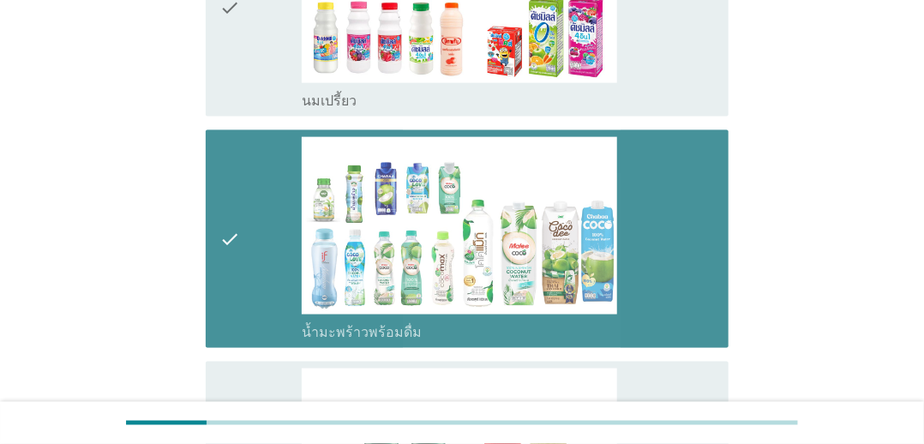
click at [655, 89] on div "check_box นมเปรี้ยว" at bounding box center [508, 99] width 413 height 21
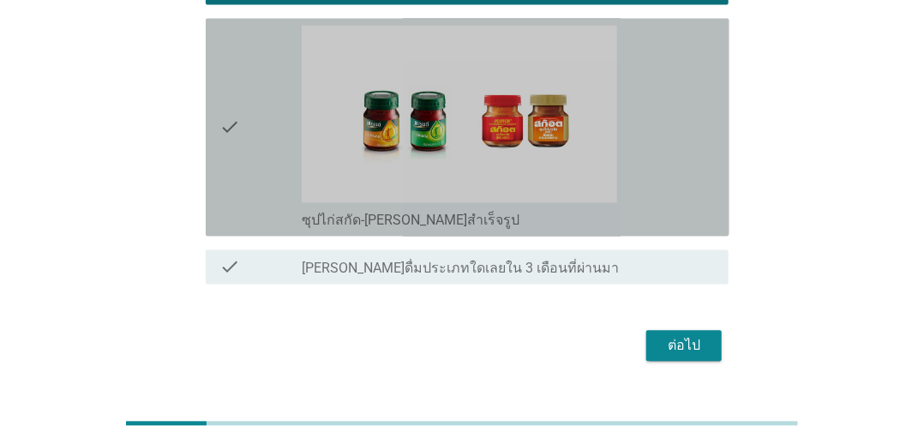
click at [679, 140] on div "check_box ซุปไก่สกัด-[PERSON_NAME]สำเร็จรูป" at bounding box center [508, 128] width 413 height 204
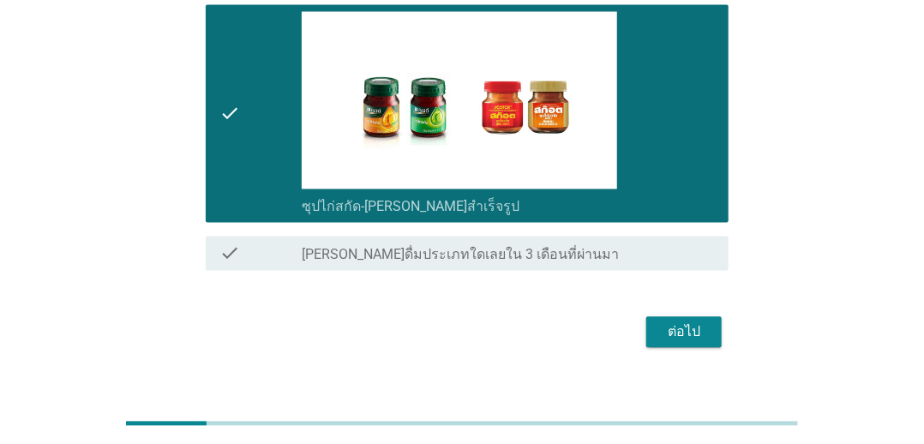
scroll to position [1152, 0]
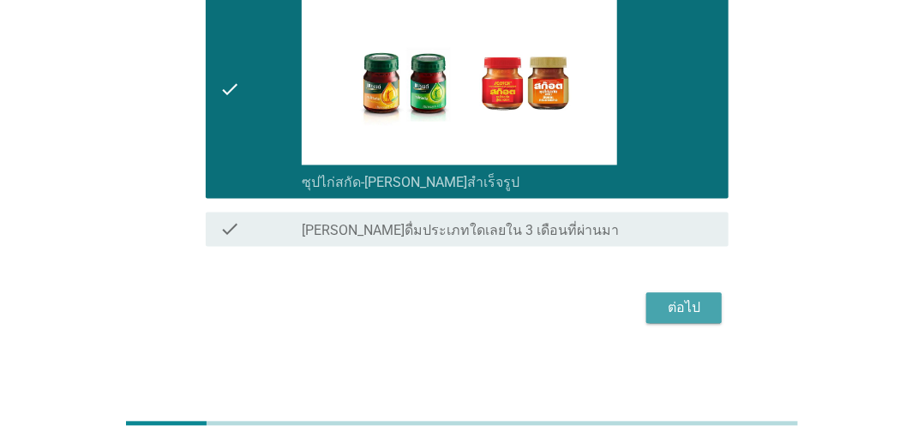
click at [672, 308] on div "ต่อไป" at bounding box center [684, 308] width 48 height 21
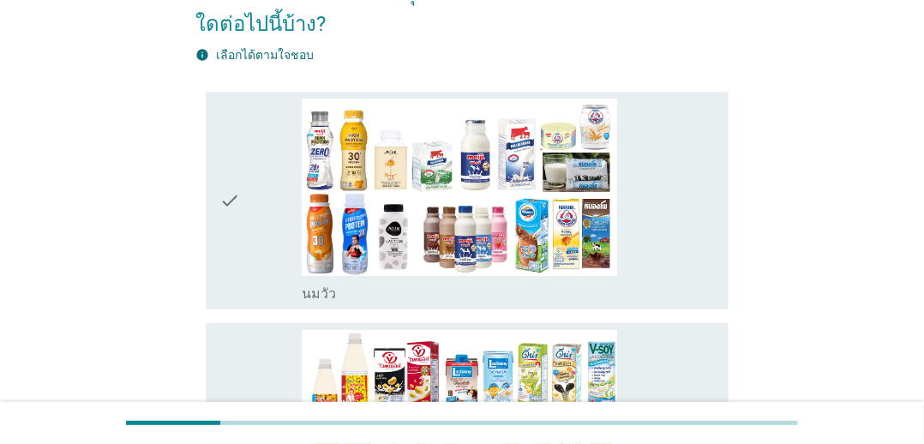
scroll to position [171, 0]
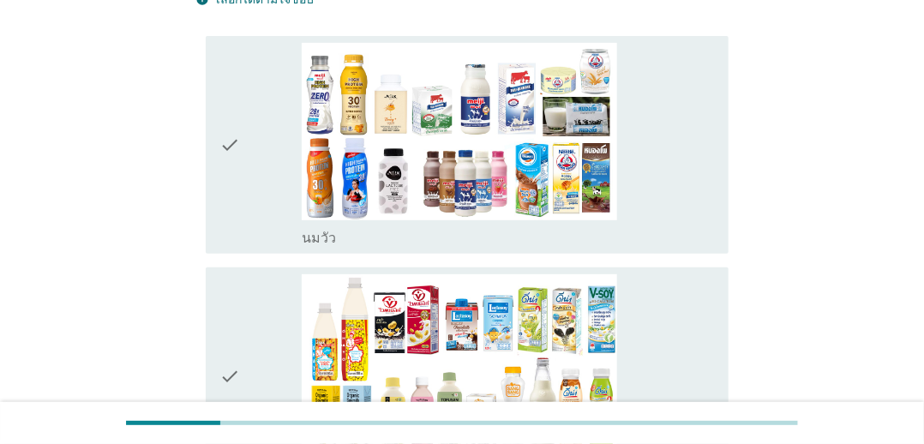
click at [669, 132] on div "check_box_outline_blank [PERSON_NAME]" at bounding box center [508, 145] width 413 height 204
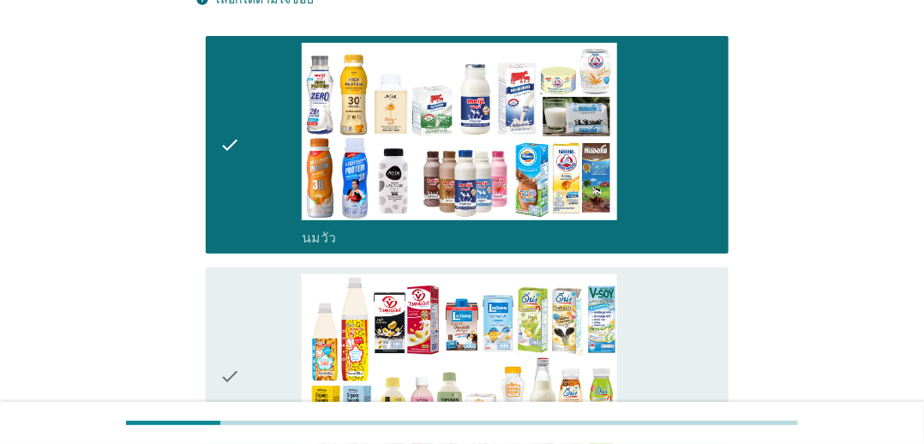
click at [636, 316] on div "check_box_outline_blank นมถั่วเหลือง-น้ำเต้าหู้พร้อมดื่ม" at bounding box center [508, 376] width 413 height 204
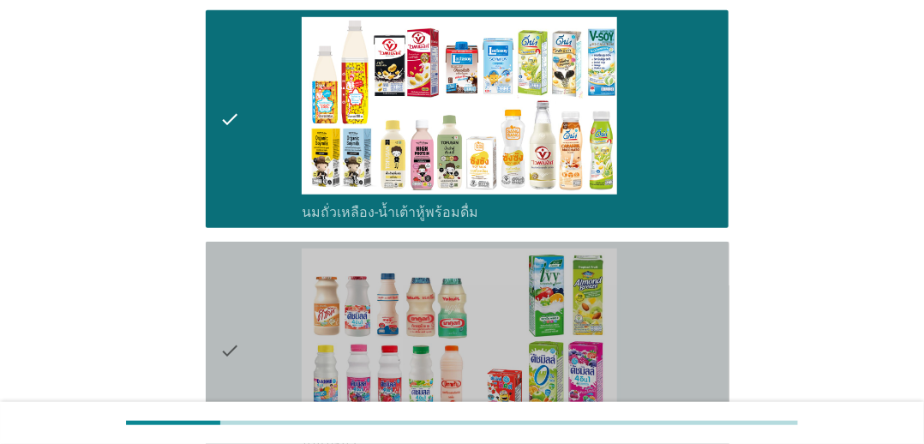
click at [639, 326] on div "check_box นมเปรี้ยว" at bounding box center [508, 351] width 413 height 204
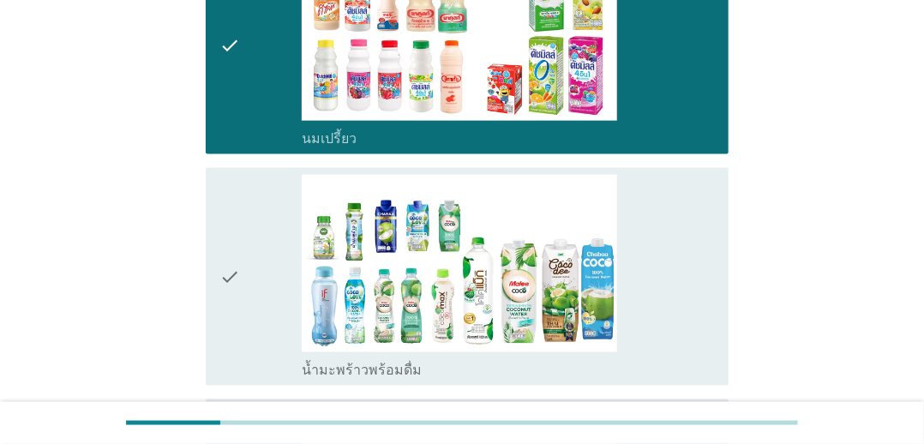
scroll to position [943, 0]
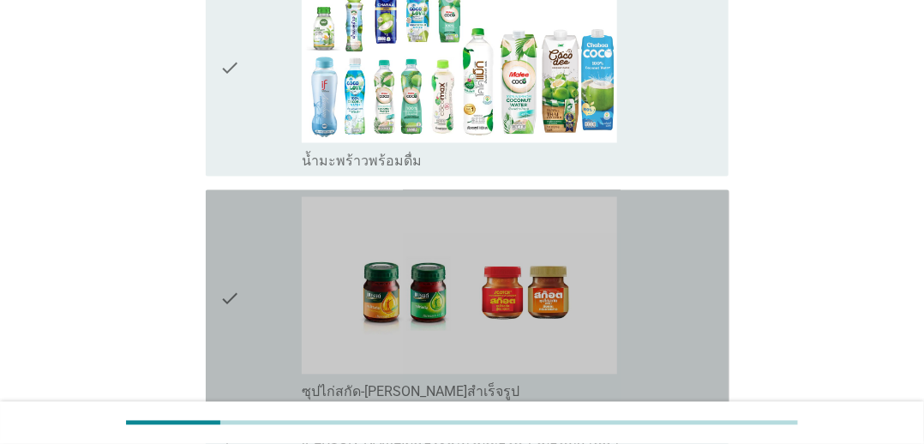
click at [274, 220] on div "check" at bounding box center [261, 299] width 82 height 204
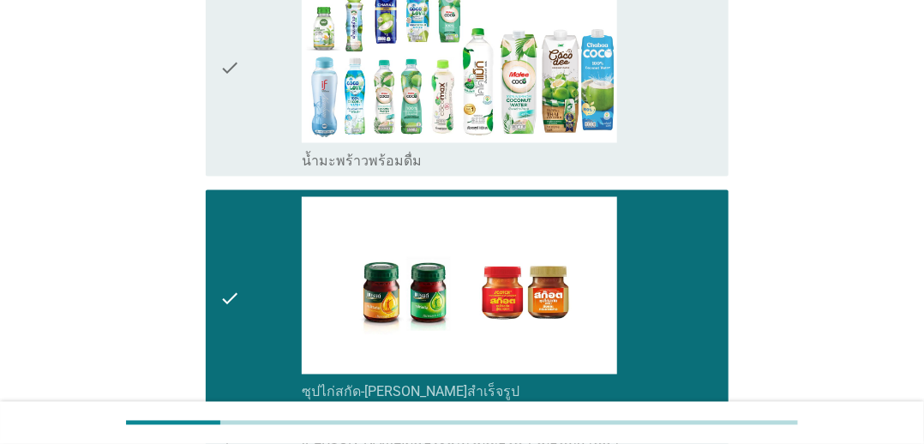
scroll to position [1152, 0]
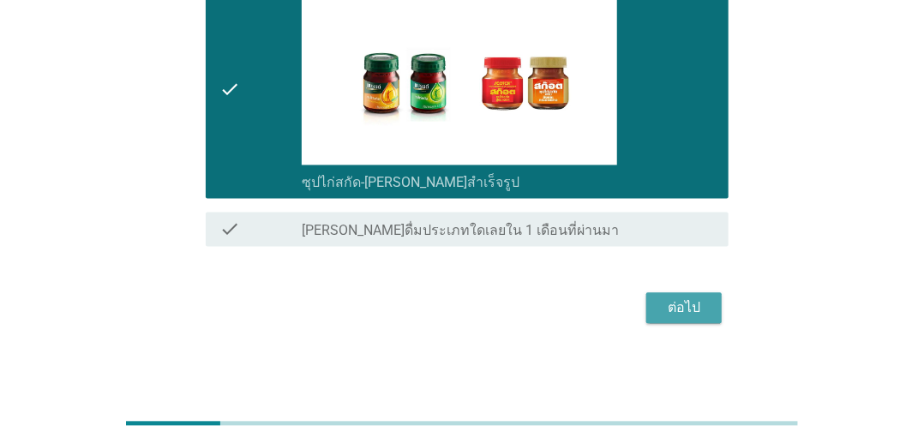
click at [657, 298] on button "ต่อไป" at bounding box center [684, 308] width 75 height 31
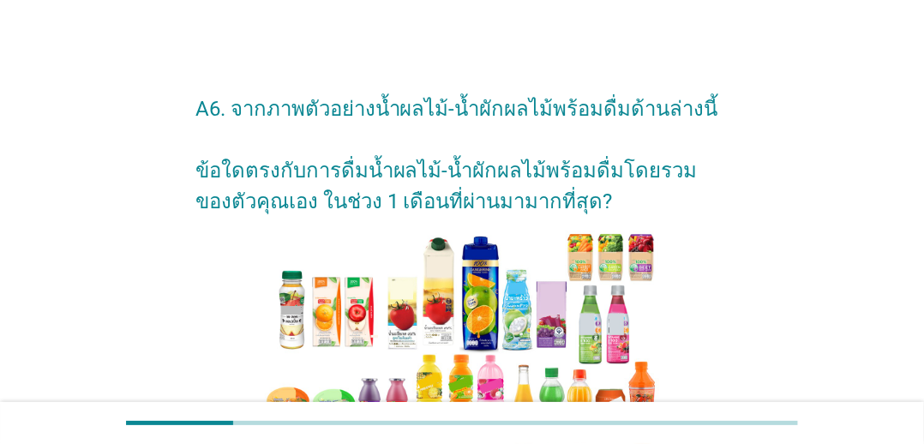
drag, startPoint x: 844, startPoint y: 248, endPoint x: 763, endPoint y: 222, distance: 84.6
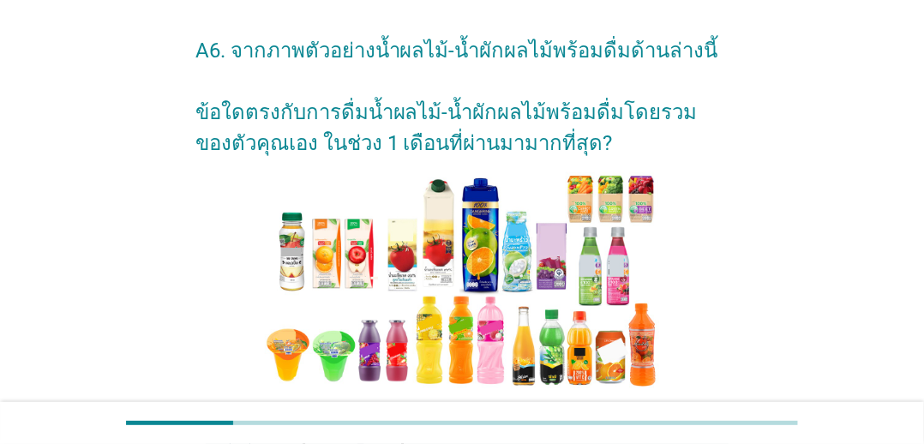
scroll to position [343, 0]
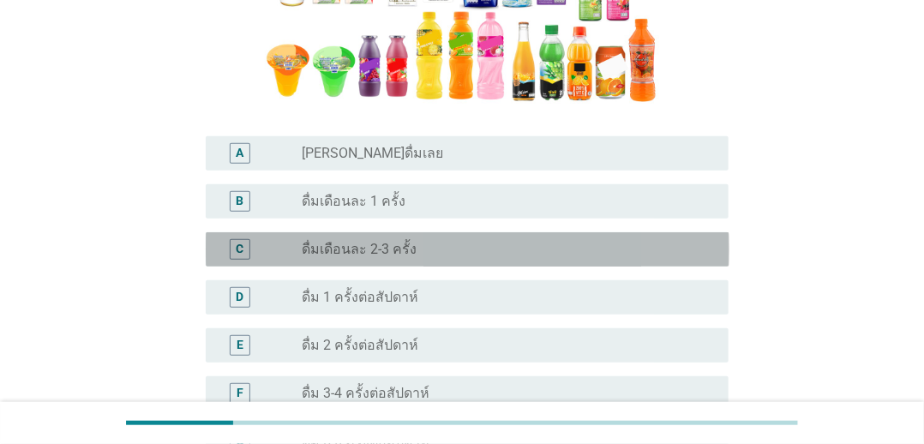
drag, startPoint x: 632, startPoint y: 248, endPoint x: 617, endPoint y: 208, distance: 42.9
click at [631, 245] on div "radio_button_unchecked ดื่มเดือนละ 2-3 ครั้ง" at bounding box center [502, 249] width 400 height 17
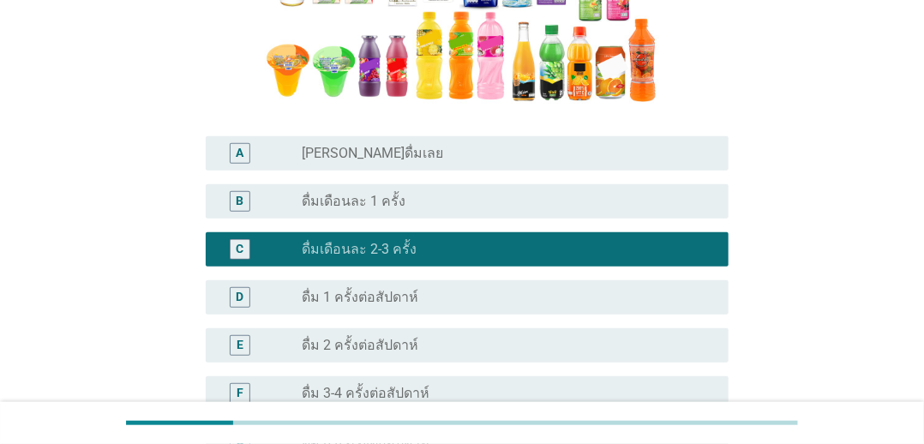
click at [614, 193] on div "radio_button_unchecked ดื่มเดือนละ 1 ครั้ง" at bounding box center [502, 201] width 400 height 17
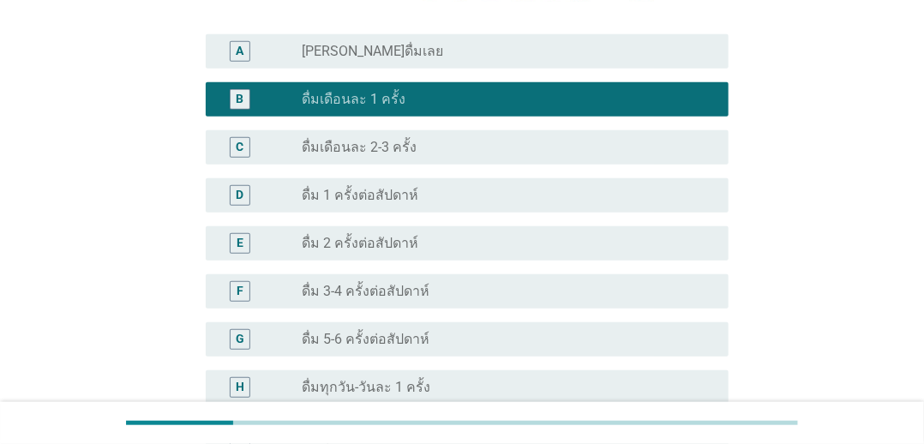
scroll to position [600, 0]
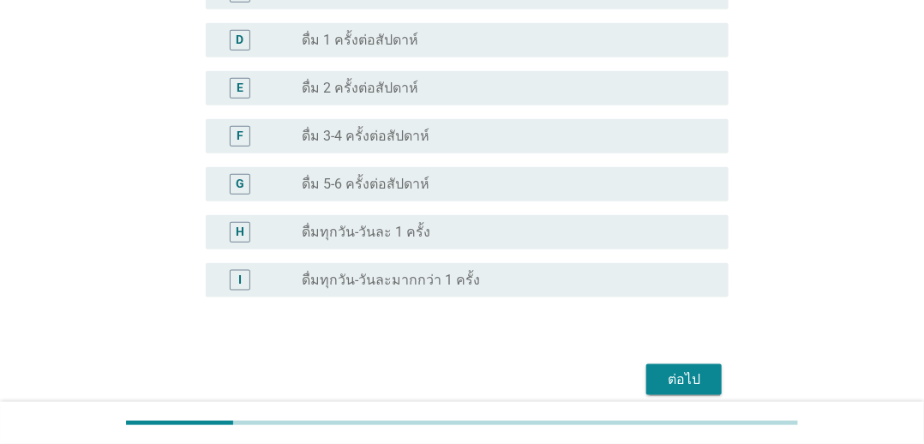
click at [598, 105] on div "E radio_button_unchecked ดื่ม 2 ครั้งต่อสัปดาห์" at bounding box center [468, 88] width 524 height 34
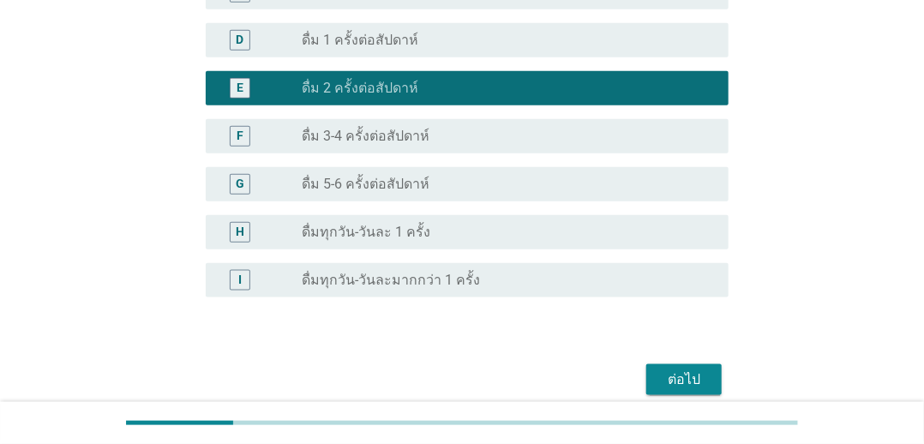
click at [672, 368] on button "ต่อไป" at bounding box center [684, 379] width 75 height 31
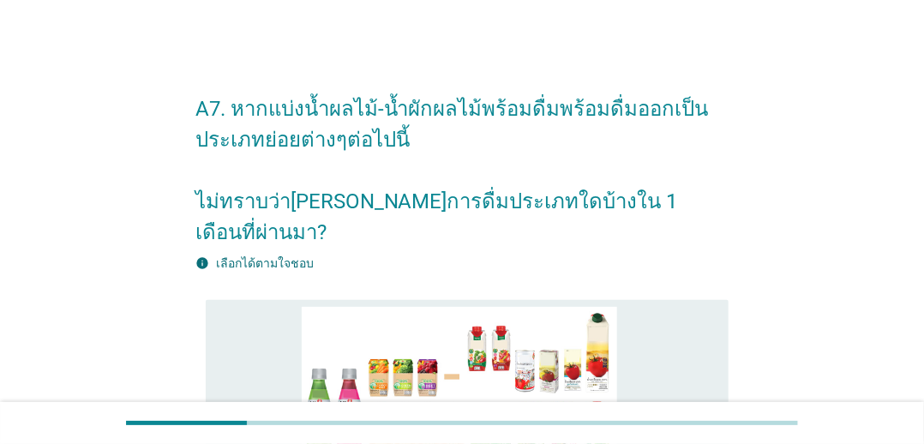
click at [671, 307] on div "check_box_outline_blank น้ำผัก/น้ำผักผลไม้ 100% [PERSON_NAME] มะเขือเทศ 100% น้…" at bounding box center [508, 417] width 413 height 221
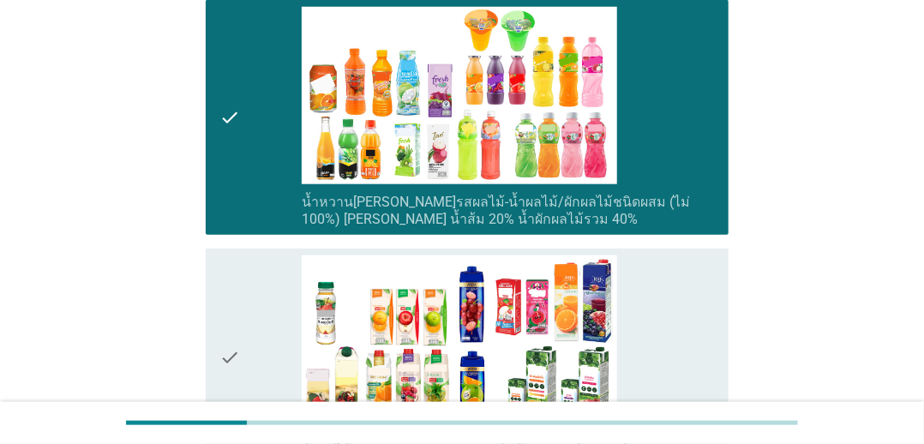
scroll to position [686, 0]
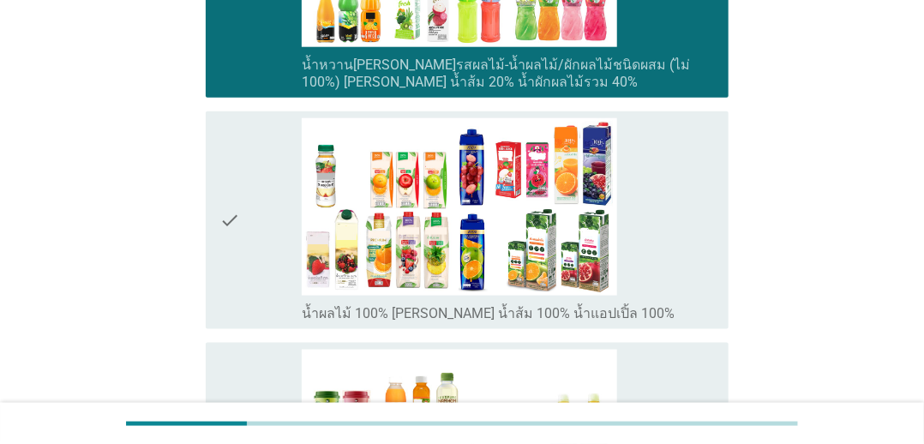
click at [698, 302] on div "check_box_outline_blank น้ำผลไม้ 100% [PERSON_NAME] น้ำส้ม 100% น้ำแอปเปิ้ล 100%" at bounding box center [508, 312] width 413 height 21
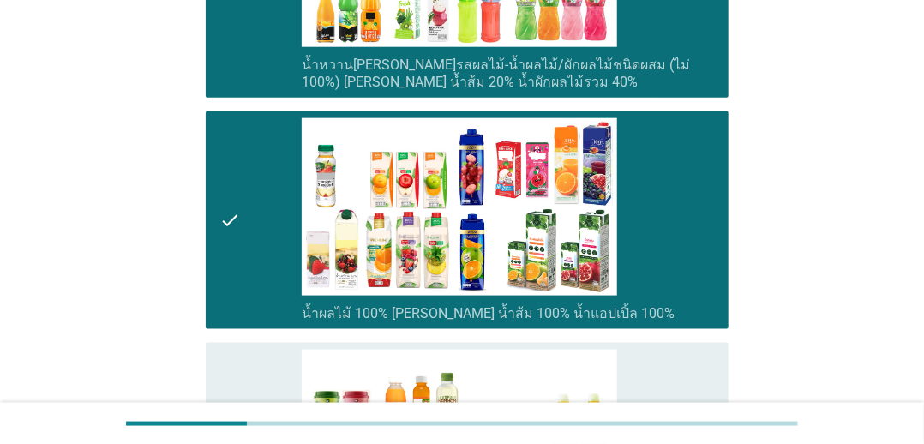
click at [669, 361] on div "check_box_outline_blank น้ำผลไม้/น้ำผักพาสเจอ[PERSON_NAME] (ต้องแช่เย็นตลอดเวลา)" at bounding box center [508, 452] width 413 height 204
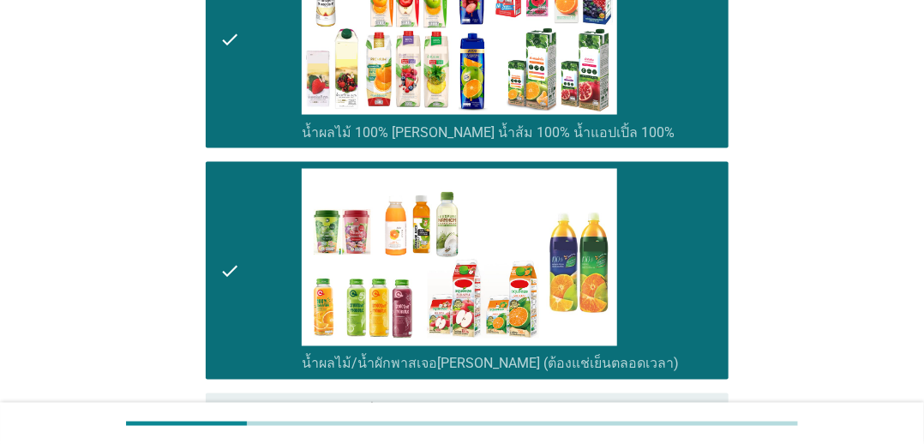
scroll to position [1029, 0]
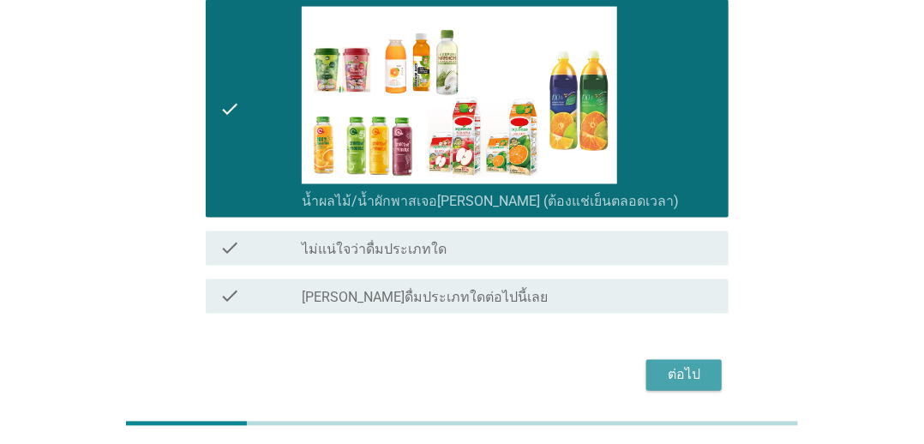
click at [709, 360] on button "ต่อไป" at bounding box center [684, 375] width 75 height 31
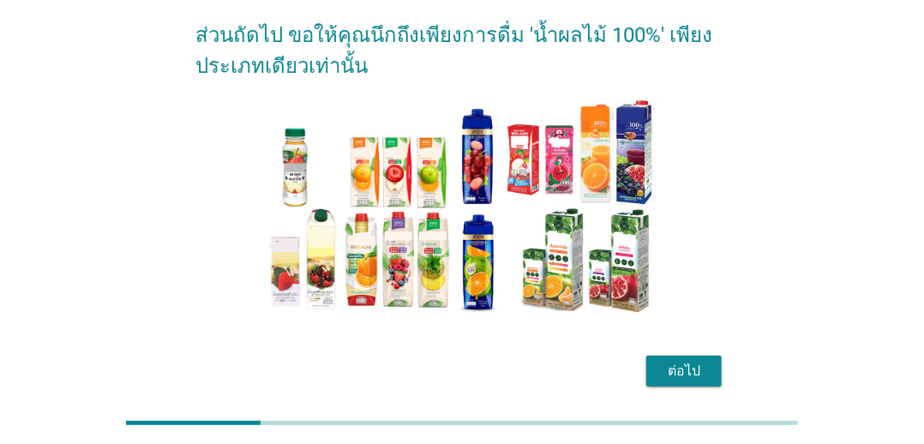
scroll to position [140, 0]
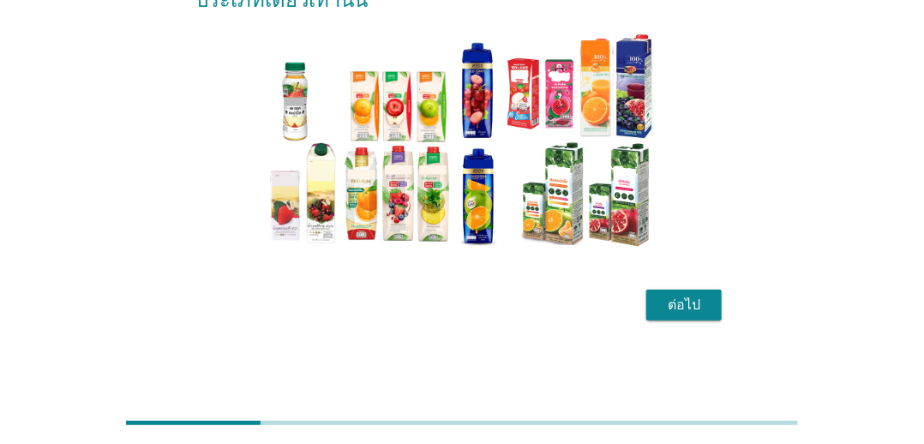
click at [714, 304] on button "ต่อไป" at bounding box center [684, 305] width 75 height 31
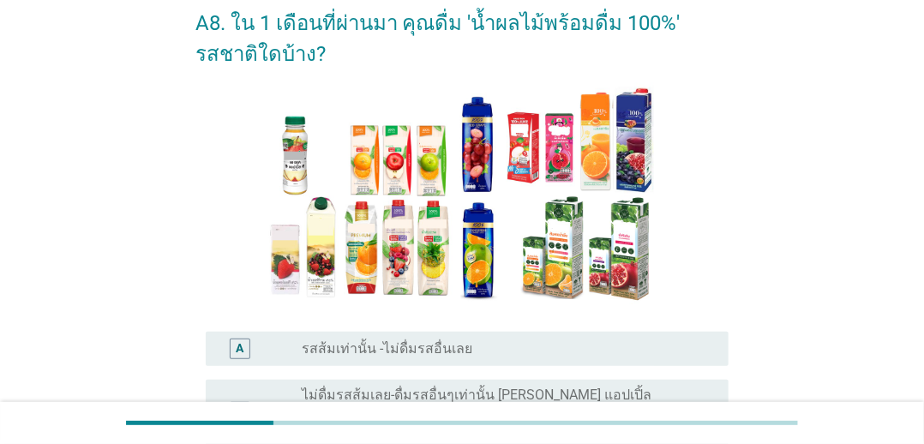
scroll to position [171, 0]
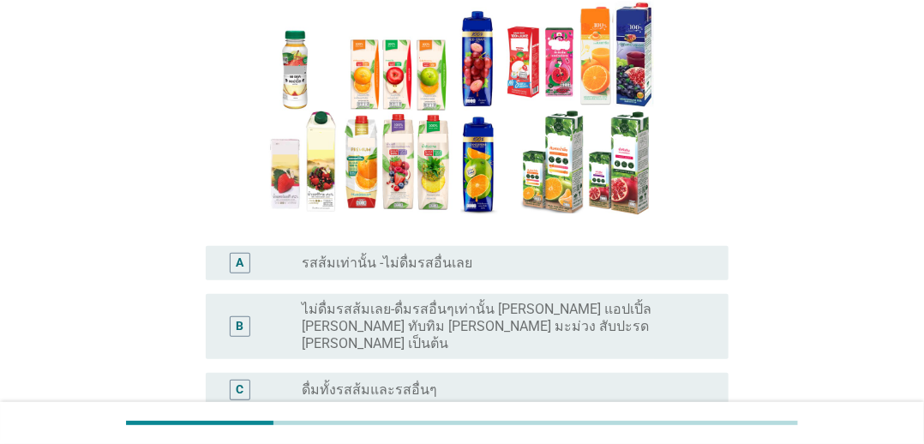
drag, startPoint x: 696, startPoint y: 317, endPoint x: 692, endPoint y: 294, distance: 23.5
click at [695, 317] on label "ไม่ดื่มรสส้มเลย-ดื่มรสอื่นๆเท่านั้น [PERSON_NAME] แอปเปิ้ล [PERSON_NAME] ทับทิม…" at bounding box center [502, 326] width 400 height 51
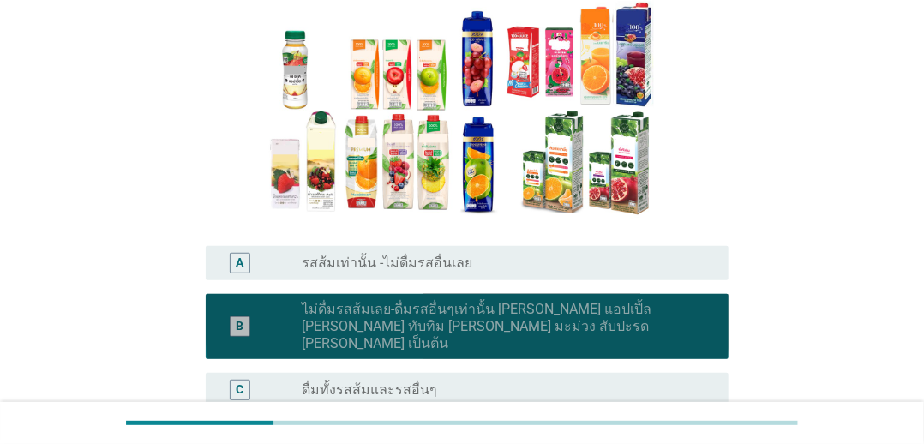
click at [692, 268] on div "radio_button_unchecked รสส้มเท่านั้น -ไม่ดื่มรสอื่นเลย" at bounding box center [502, 263] width 400 height 17
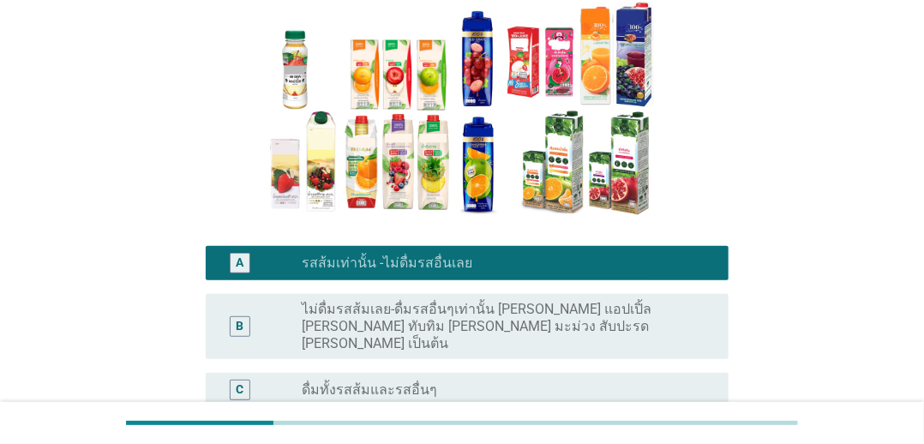
scroll to position [257, 0]
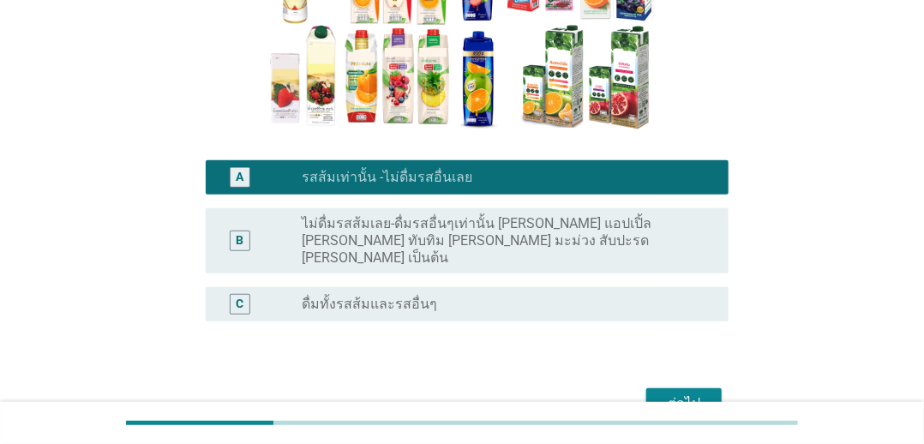
click at [677, 394] on div "ต่อไป" at bounding box center [684, 404] width 48 height 21
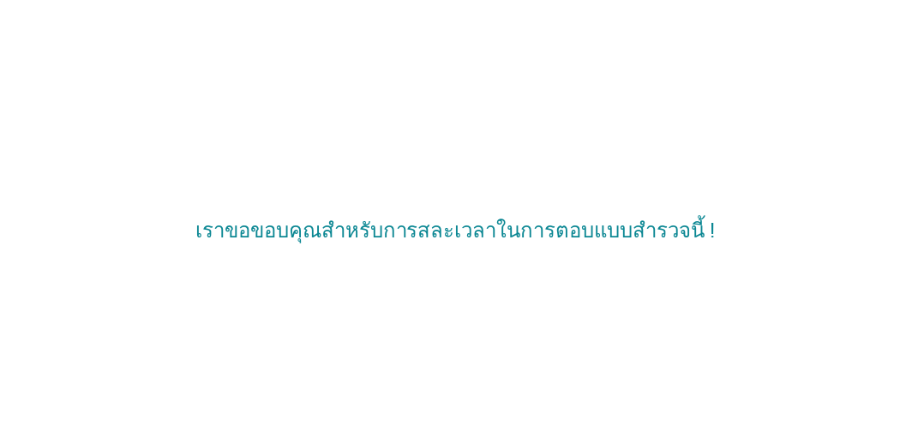
scroll to position [0, 0]
